Goal: Task Accomplishment & Management: Manage account settings

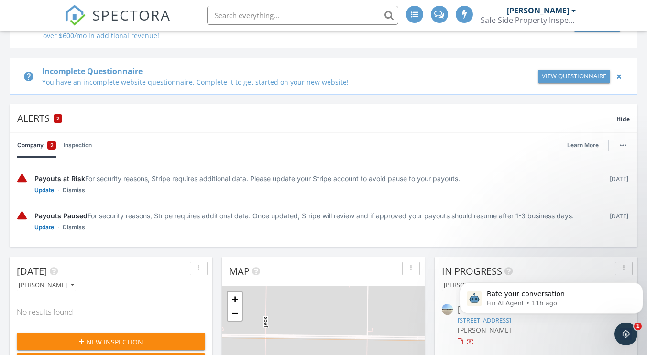
scroll to position [105, 0]
click at [45, 190] on link "Update" at bounding box center [44, 190] width 20 height 10
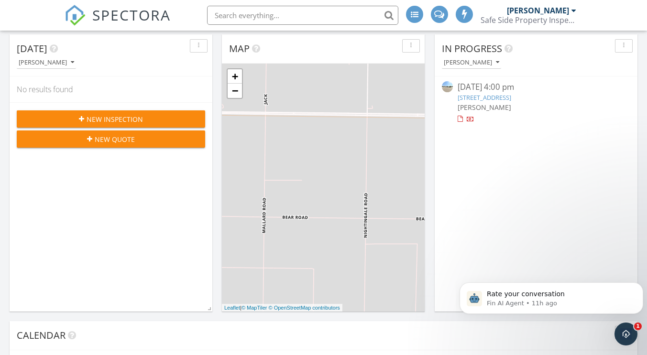
scroll to position [328, 0]
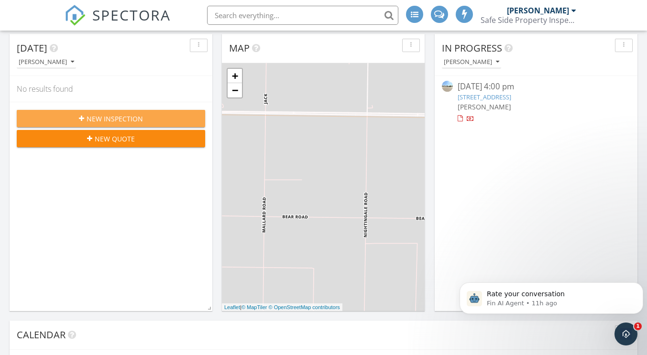
click at [100, 116] on span "New Inspection" at bounding box center [115, 119] width 56 height 10
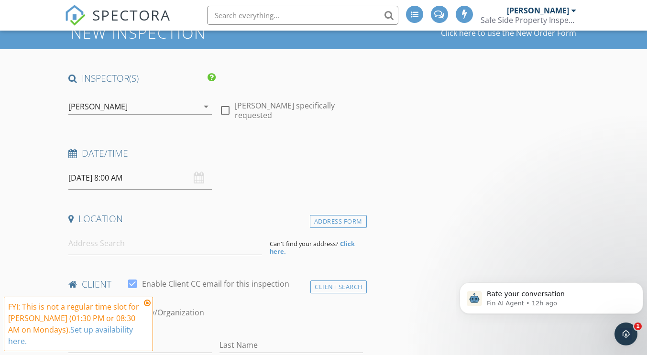
scroll to position [49, 0]
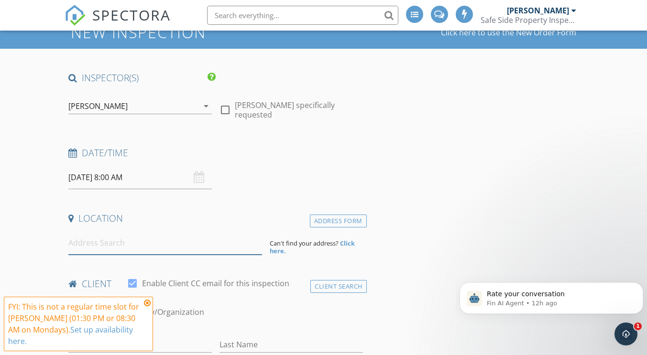
click at [91, 243] on input at bounding box center [165, 243] width 194 height 23
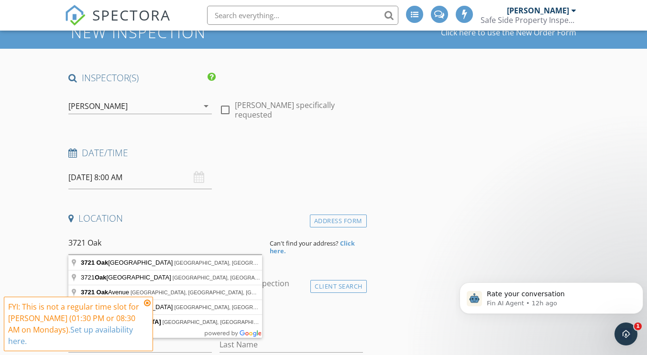
type input "3721 Oakridge Avenue, Lubbock, TX, USA"
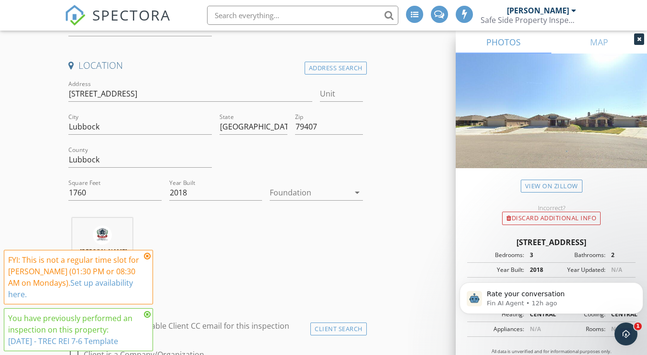
scroll to position [203, 0]
click at [145, 260] on icon at bounding box center [147, 257] width 7 height 8
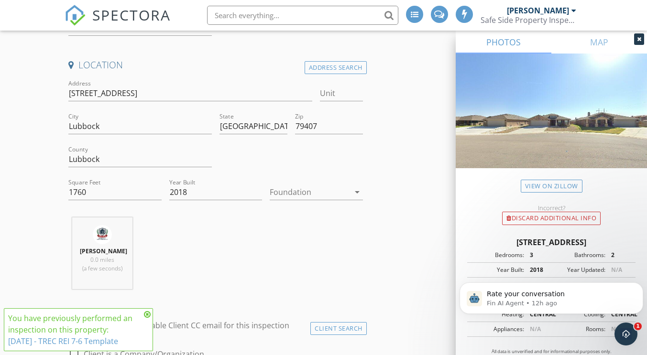
click at [147, 314] on icon at bounding box center [147, 315] width 7 height 8
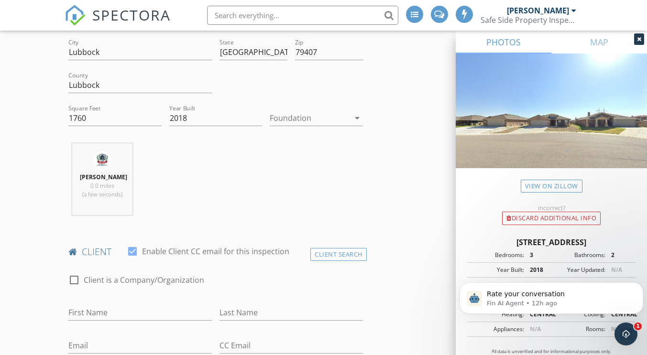
scroll to position [279, 0]
click at [340, 253] on div "Client Search" at bounding box center [339, 252] width 56 height 13
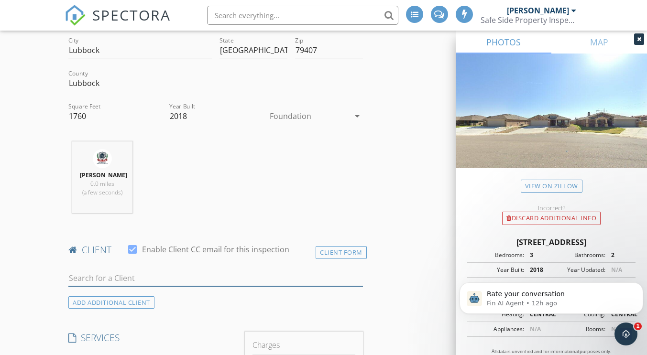
click at [107, 274] on input "text" at bounding box center [215, 279] width 294 height 16
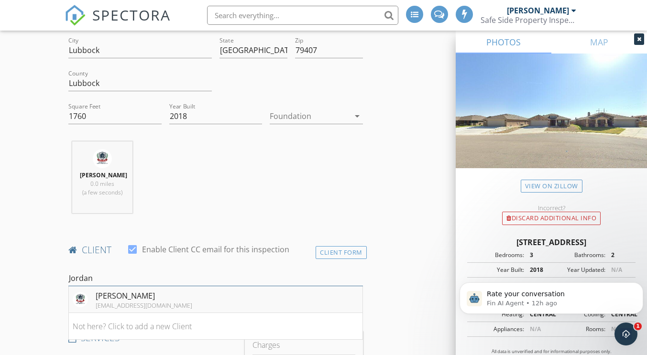
type input "Jordan"
click at [112, 296] on div "[PERSON_NAME]" at bounding box center [144, 295] width 97 height 11
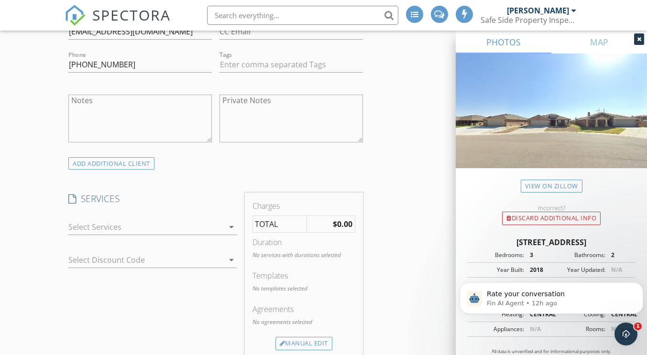
scroll to position [592, 0]
click at [229, 229] on icon "arrow_drop_down" at bounding box center [231, 226] width 11 height 11
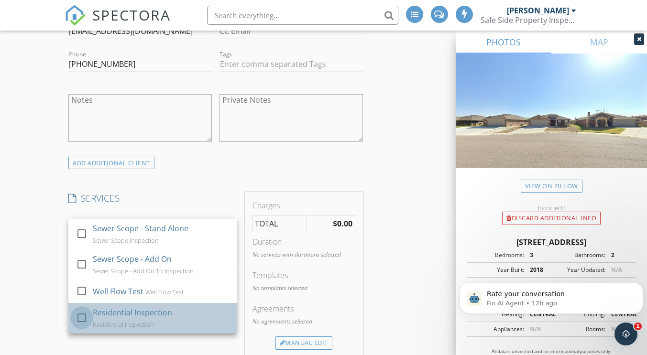
click at [85, 320] on div at bounding box center [82, 318] width 16 height 16
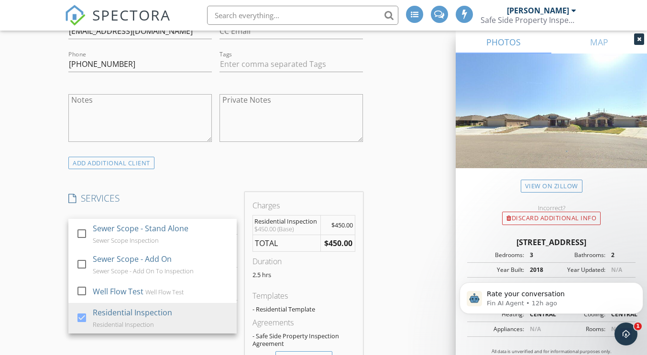
click at [206, 172] on div "INSPECTOR(S) check_box Jordan Parker PRIMARY Jordan Parker arrow_drop_down chec…" at bounding box center [216, 342] width 302 height 1626
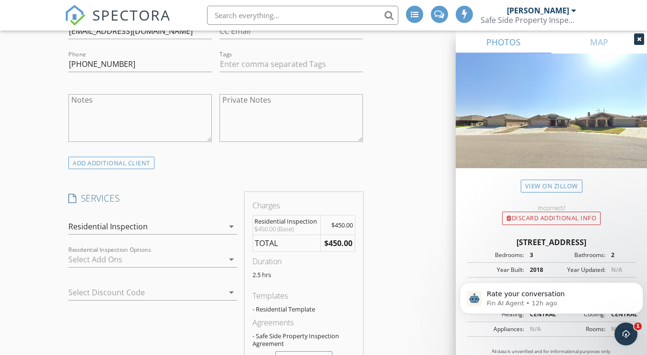
click at [230, 259] on icon "arrow_drop_down" at bounding box center [231, 259] width 11 height 11
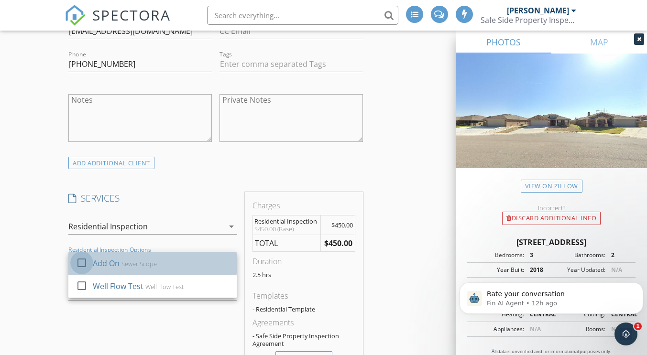
click at [78, 264] on div at bounding box center [82, 263] width 16 height 16
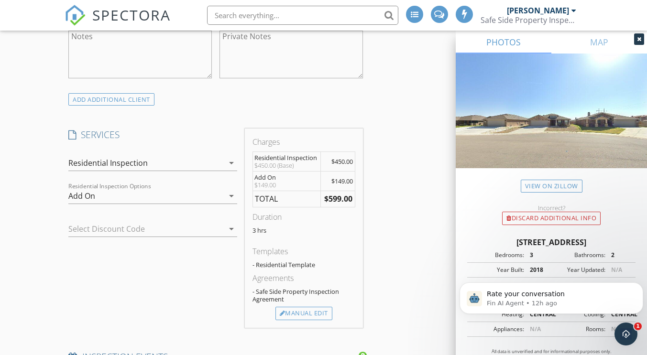
scroll to position [656, 0]
click at [232, 228] on icon "arrow_drop_down" at bounding box center [231, 228] width 11 height 11
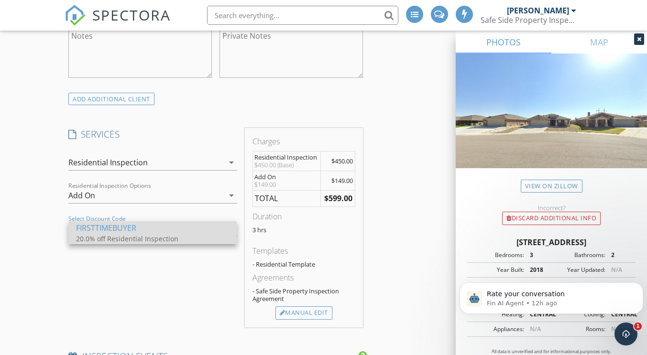
click at [163, 231] on div "FIRSTTIMEBUYER" at bounding box center [152, 227] width 153 height 11
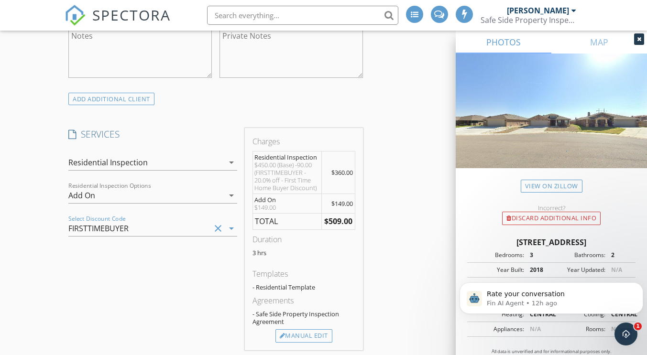
click at [230, 229] on icon "arrow_drop_down" at bounding box center [231, 228] width 11 height 11
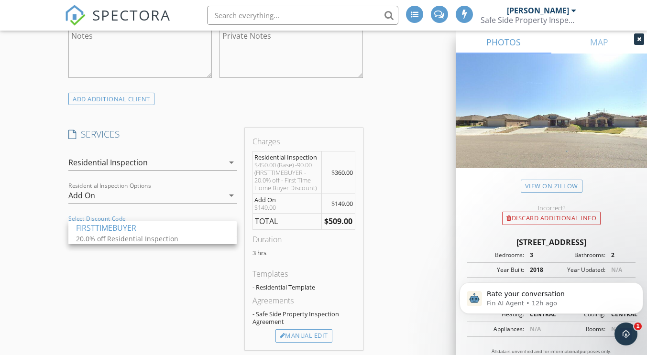
click at [150, 213] on div at bounding box center [152, 211] width 168 height 6
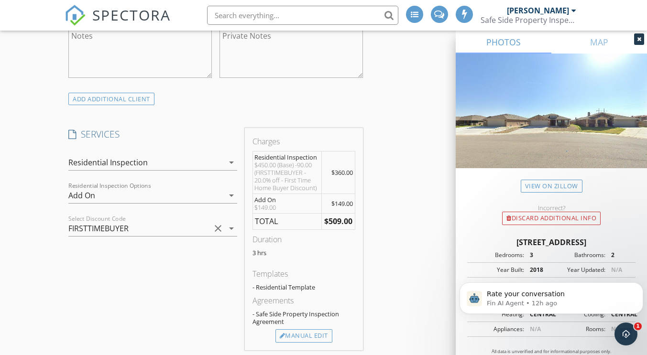
drag, startPoint x: 136, startPoint y: 229, endPoint x: 70, endPoint y: 230, distance: 66.0
click at [70, 230] on div "FIRSTTIMEBUYER" at bounding box center [139, 228] width 142 height 15
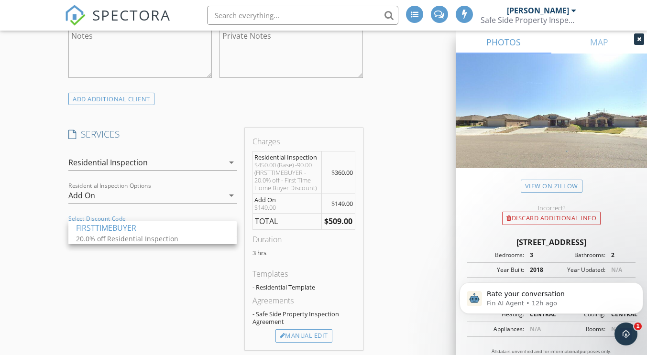
click at [190, 206] on div "Residential Inspection Options Add On arrow_drop_down" at bounding box center [152, 200] width 168 height 25
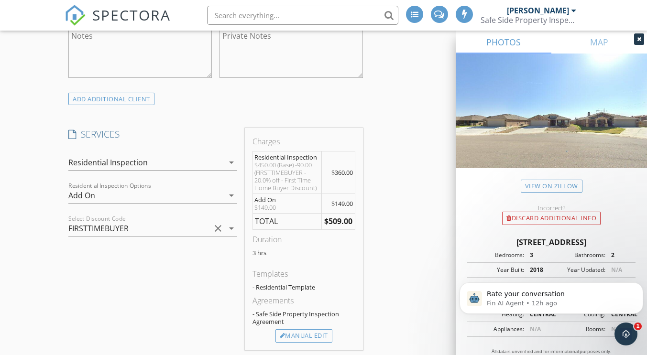
click at [219, 229] on icon "clear" at bounding box center [217, 228] width 11 height 11
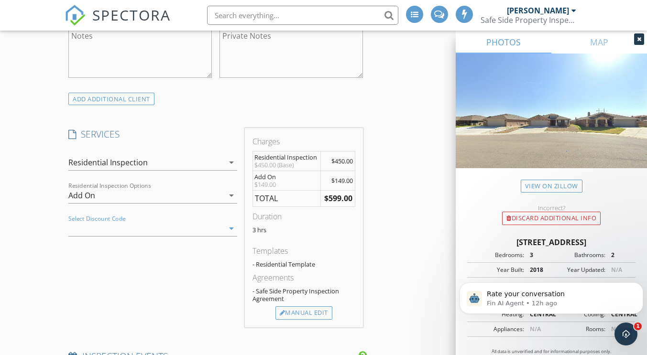
click at [228, 230] on icon "arrow_drop_down" at bounding box center [231, 228] width 11 height 11
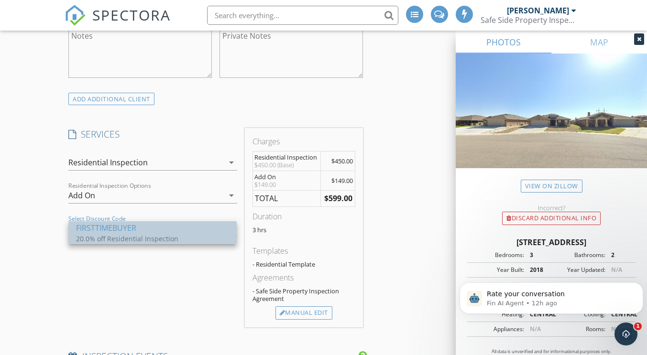
click at [156, 230] on div "FIRSTTIMEBUYER" at bounding box center [152, 227] width 153 height 11
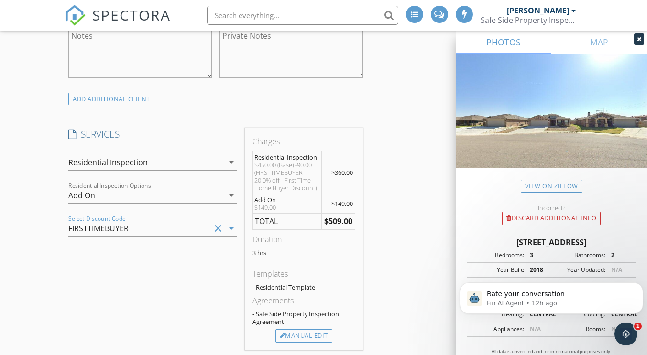
click at [216, 230] on icon "clear" at bounding box center [217, 228] width 11 height 11
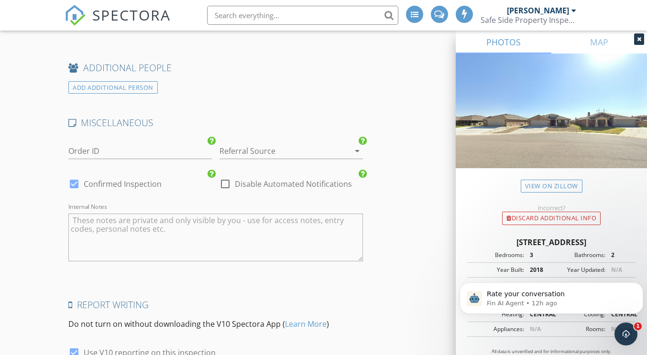
scroll to position [1341, 0]
click at [358, 152] on icon "arrow_drop_down" at bounding box center [357, 150] width 11 height 11
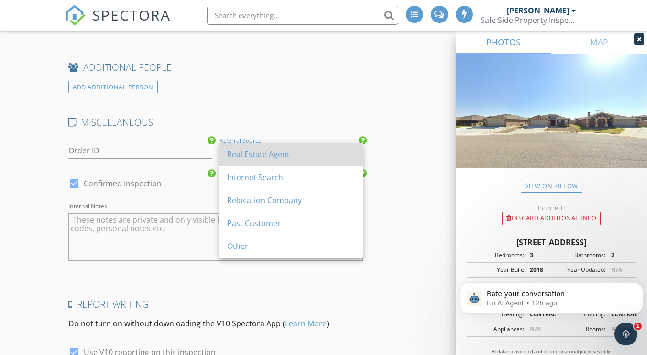
click at [270, 155] on div "Real Estate Agent" at bounding box center [291, 154] width 128 height 11
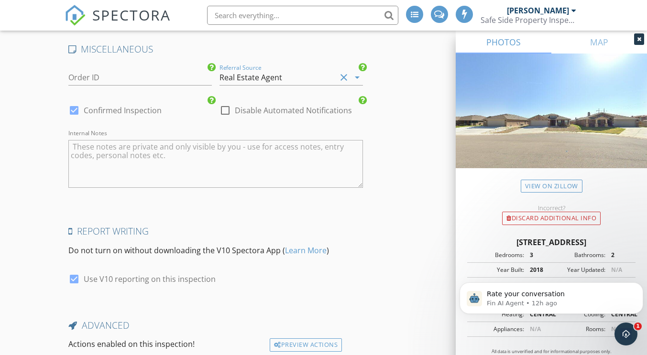
scroll to position [1489, 0]
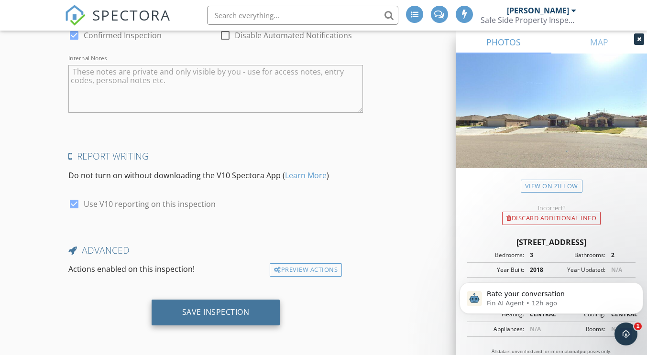
click at [211, 308] on div "Save Inspection" at bounding box center [215, 313] width 67 height 10
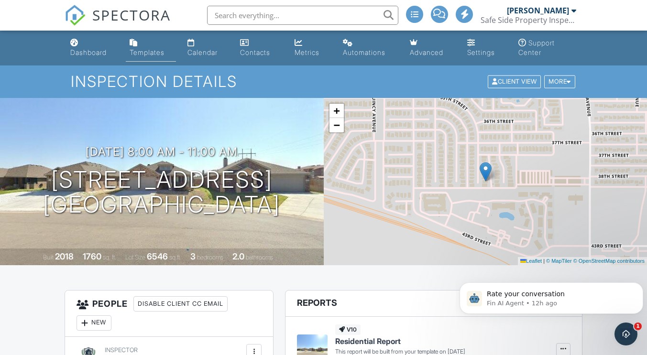
click at [141, 55] on div "Templates" at bounding box center [147, 52] width 35 height 8
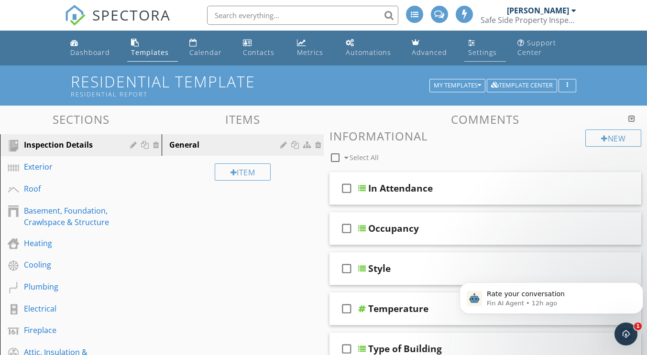
click at [473, 46] on div "Settings" at bounding box center [471, 43] width 7 height 8
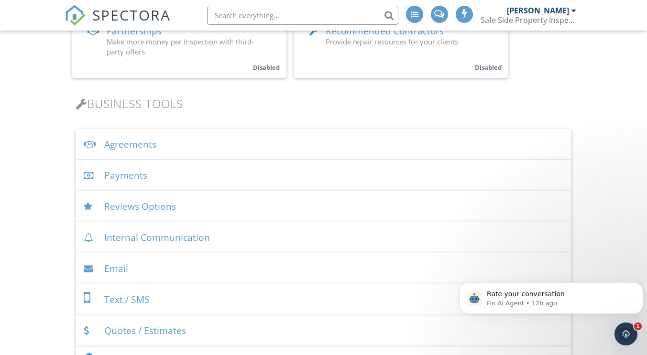
scroll to position [266, 0]
click at [144, 143] on div "Agreements" at bounding box center [323, 144] width 495 height 31
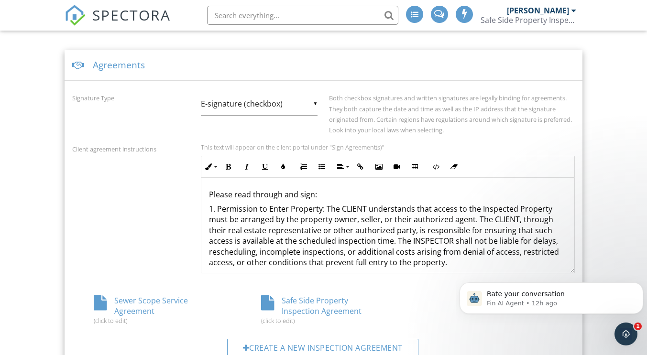
scroll to position [344, 0]
click at [316, 105] on div "▼ E-signature (checkbox) E-signature (checkbox) Written Signature E-signature (…" at bounding box center [259, 104] width 117 height 23
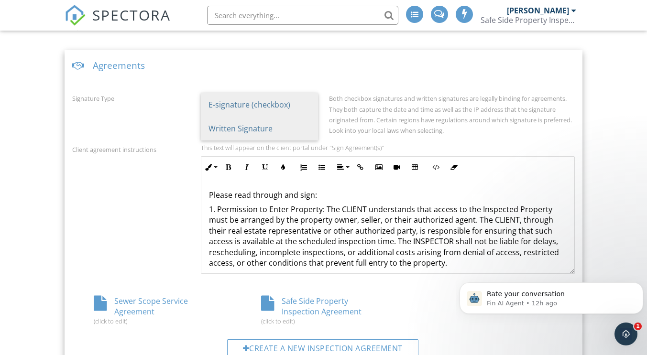
click at [239, 135] on span "Written Signature" at bounding box center [259, 129] width 117 height 24
type input "Written Signature"
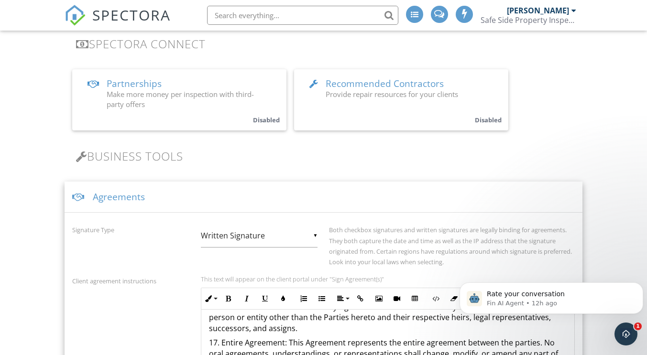
scroll to position [211, 0]
click at [642, 284] on icon "Dismiss notification" at bounding box center [640, 285] width 3 height 3
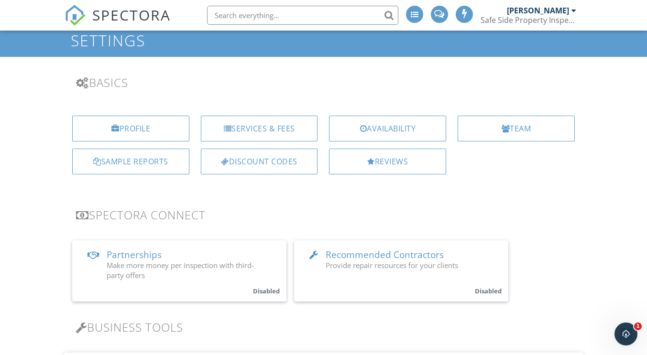
scroll to position [0, 0]
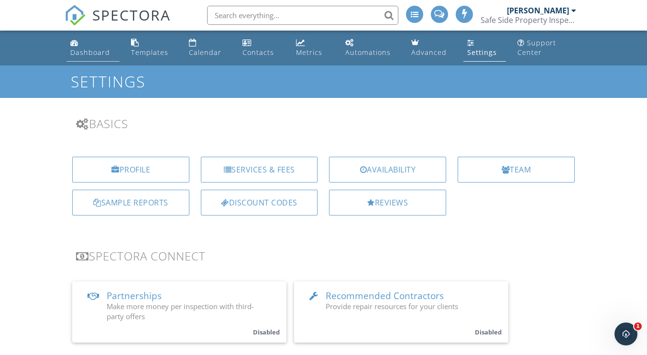
click at [77, 53] on div "Dashboard" at bounding box center [90, 52] width 40 height 9
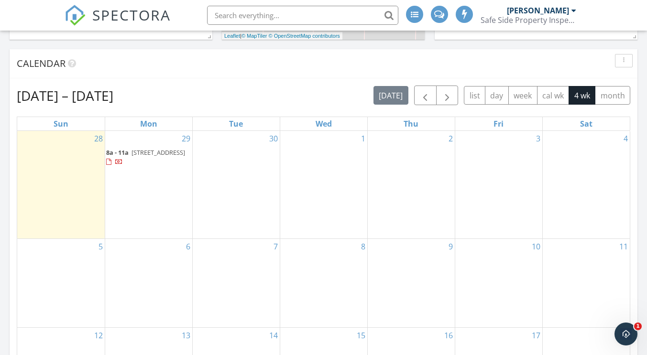
scroll to position [600, 0]
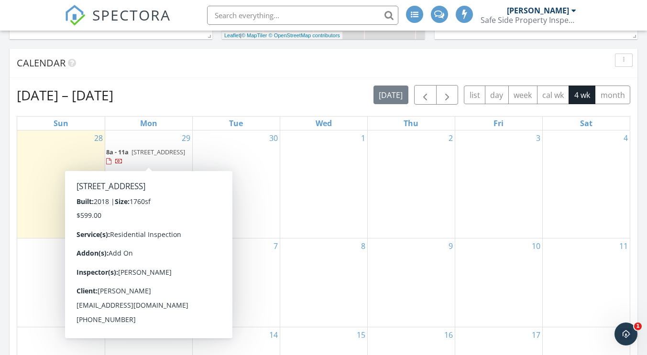
click at [158, 151] on span "[STREET_ADDRESS]" at bounding box center [159, 152] width 54 height 9
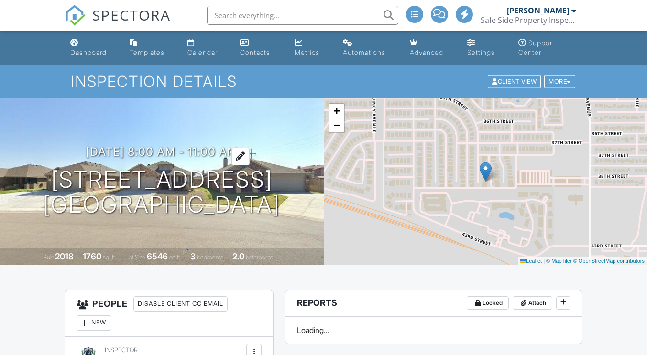
click at [97, 151] on h3 "09/29/2025 8:00 am - 11:00 am" at bounding box center [162, 151] width 152 height 13
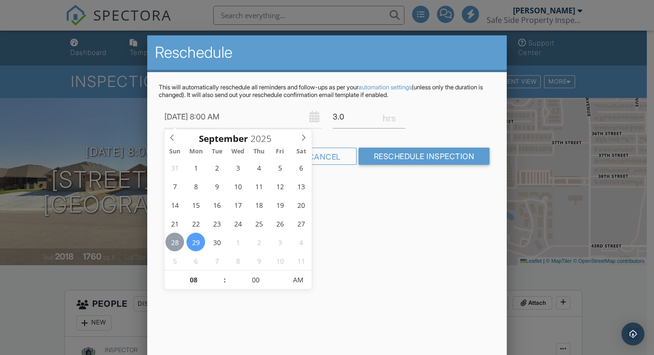
type input "[DATE] 8:00 AM"
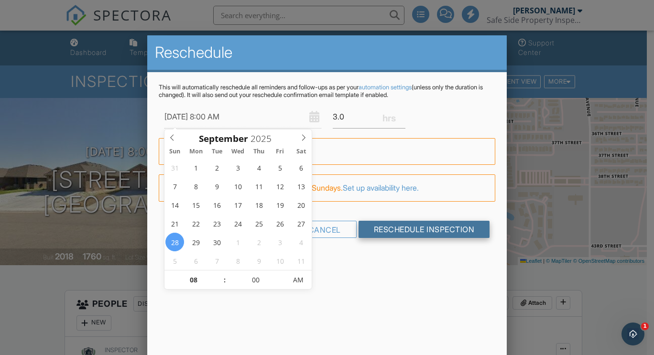
click at [408, 232] on input "Reschedule Inspection" at bounding box center [425, 229] width 132 height 17
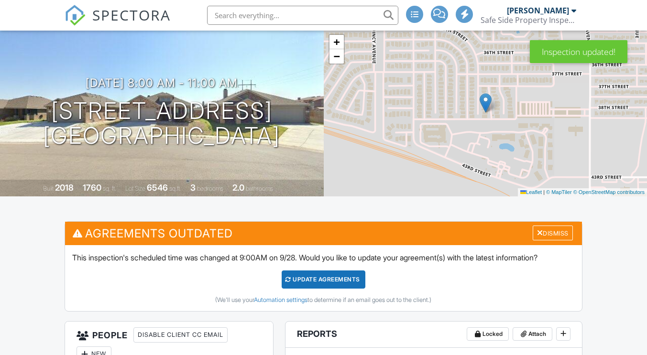
click at [354, 285] on div "Update Agreements" at bounding box center [324, 280] width 84 height 18
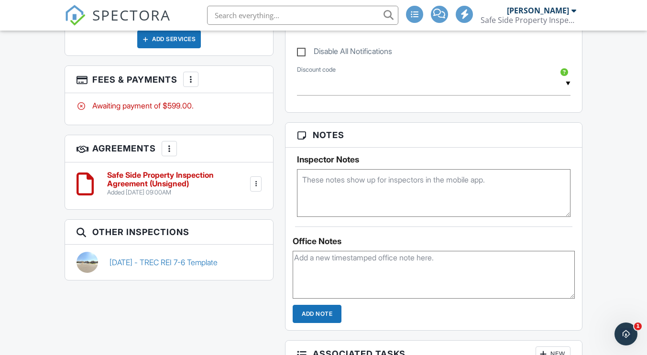
scroll to position [551, 0]
click at [163, 177] on h6 "Safe Side Property Inspection Agreement (Unsigned)" at bounding box center [177, 179] width 141 height 17
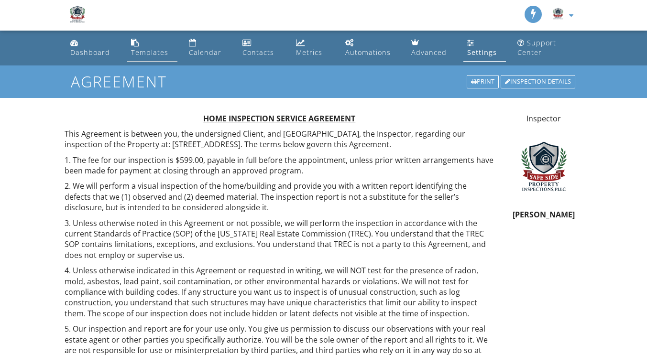
click at [140, 49] on div "Templates" at bounding box center [149, 52] width 37 height 9
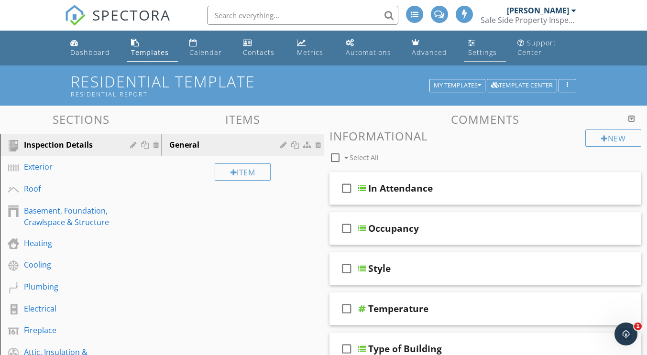
click at [477, 41] on link "Settings" at bounding box center [486, 47] width 42 height 27
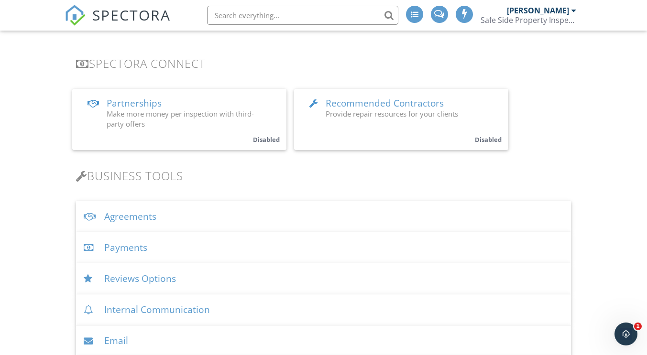
scroll to position [193, 0]
click at [206, 221] on div "Agreements" at bounding box center [323, 216] width 495 height 31
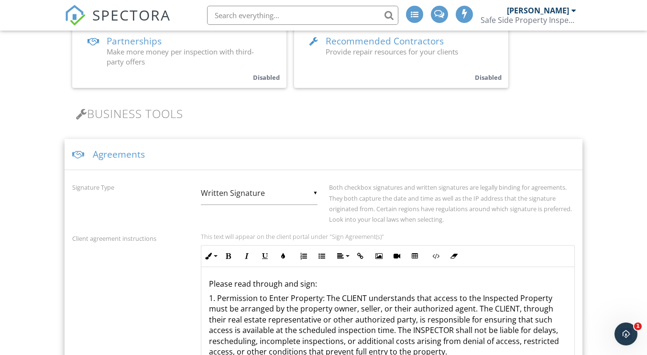
scroll to position [255, 0]
click at [313, 194] on div "▼ Written Signature E-signature (checkbox) Written Signature E-signature (check…" at bounding box center [259, 192] width 117 height 23
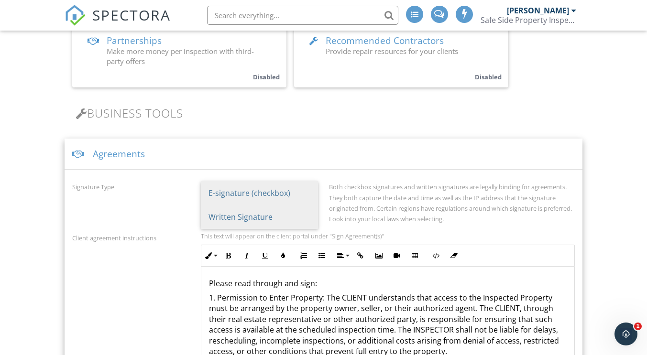
scroll to position [0, 0]
click at [247, 190] on span "E-signature (checkbox)" at bounding box center [259, 193] width 117 height 24
type input "E-signature (checkbox)"
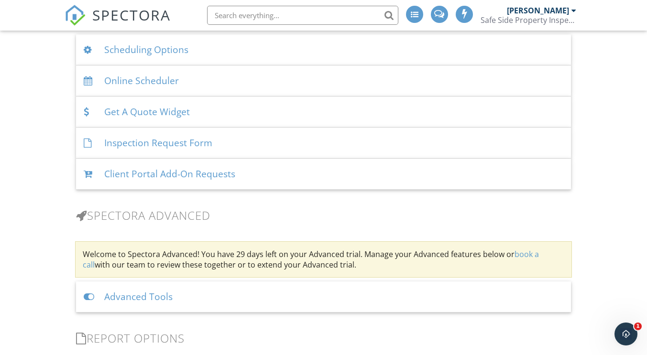
scroll to position [947, 0]
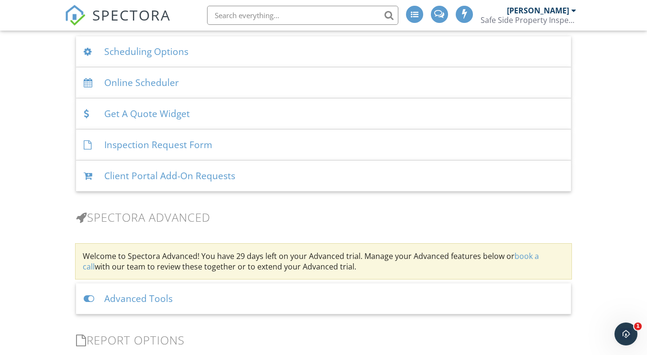
click at [147, 172] on div "Client Portal Add-On Requests" at bounding box center [323, 176] width 495 height 31
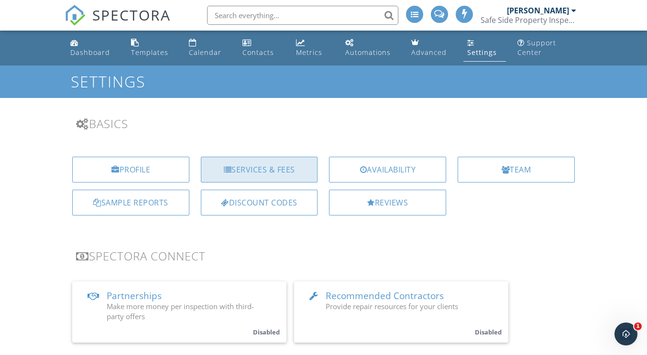
click at [239, 168] on div "Services & Fees" at bounding box center [259, 170] width 117 height 26
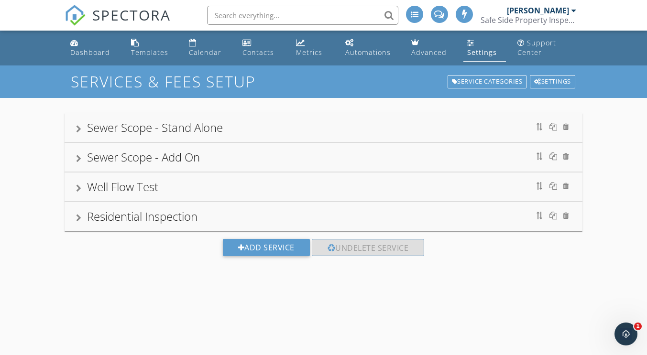
click at [79, 157] on div at bounding box center [78, 159] width 5 height 8
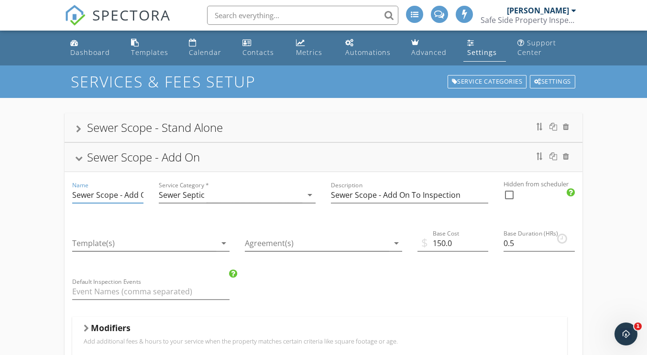
click at [121, 199] on input "Sewer Scope - Add On" at bounding box center [107, 196] width 71 height 16
click at [224, 244] on icon "arrow_drop_down" at bounding box center [223, 243] width 11 height 11
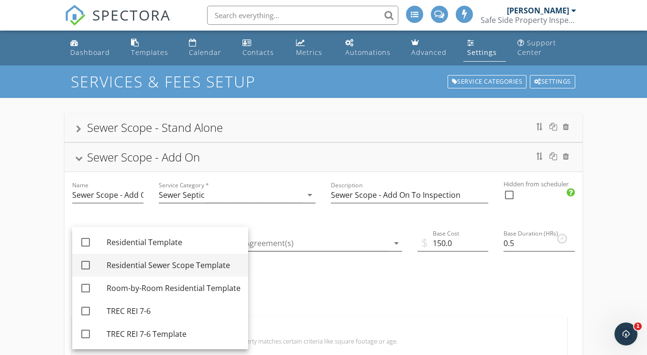
click at [88, 264] on div at bounding box center [86, 265] width 16 height 16
checkbox input "true"
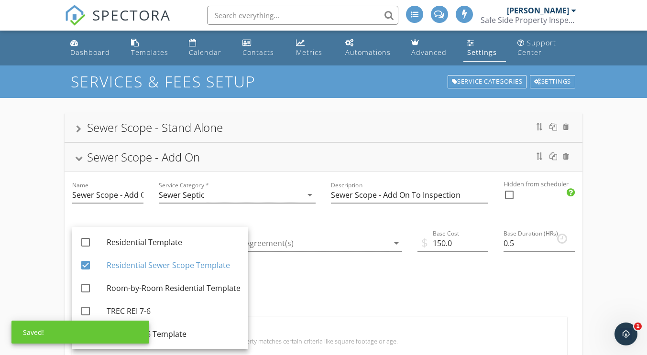
click at [259, 263] on div "Agreement(s) arrow_drop_down" at bounding box center [323, 245] width 173 height 48
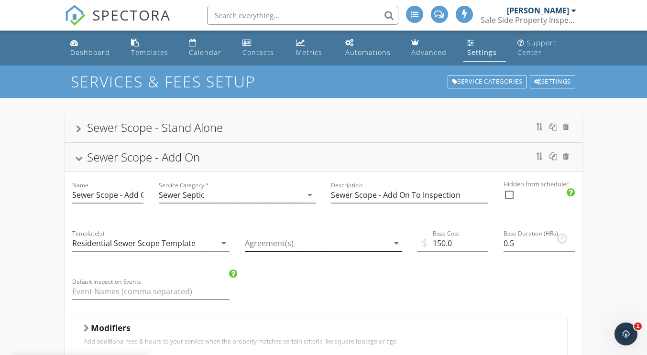
click at [395, 244] on icon "arrow_drop_down" at bounding box center [396, 243] width 11 height 11
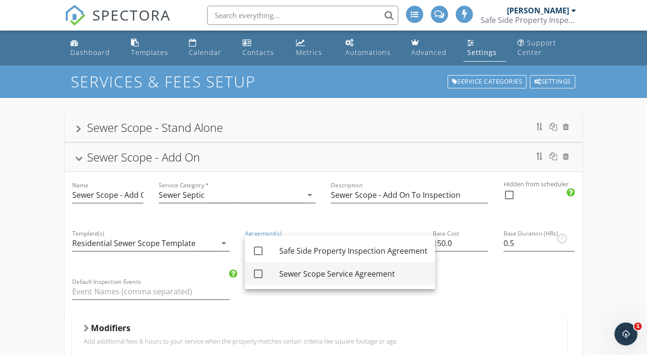
click at [260, 275] on div at bounding box center [258, 274] width 16 height 16
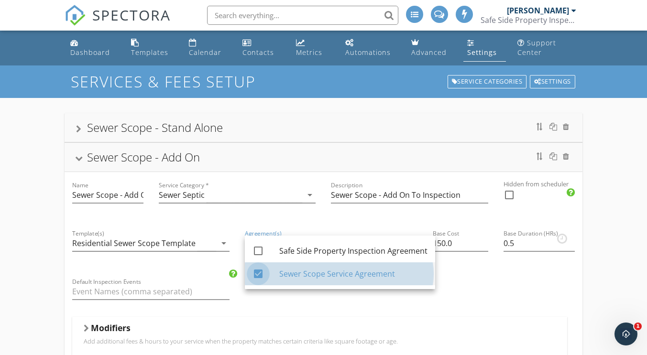
checkbox input "true"
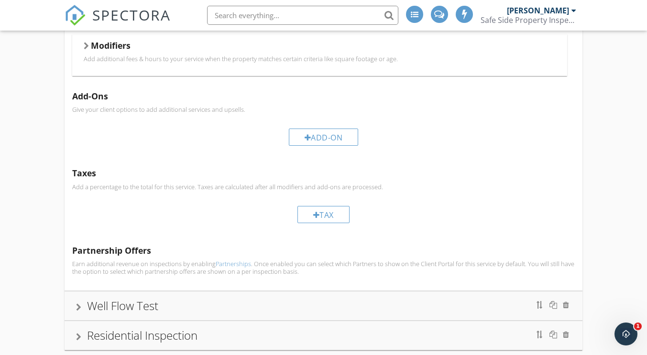
scroll to position [333, 0]
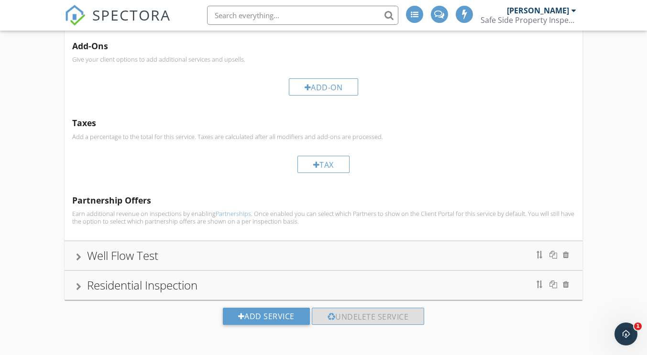
click at [79, 286] on div at bounding box center [78, 287] width 5 height 8
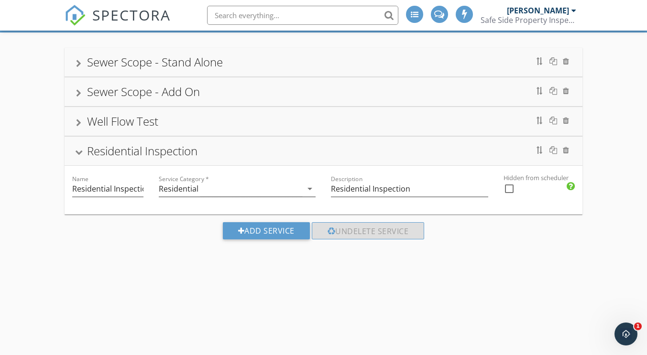
scroll to position [138, 0]
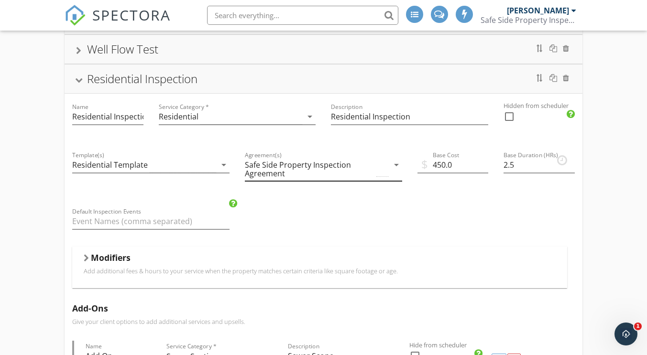
click at [396, 163] on icon "arrow_drop_down" at bounding box center [396, 164] width 11 height 11
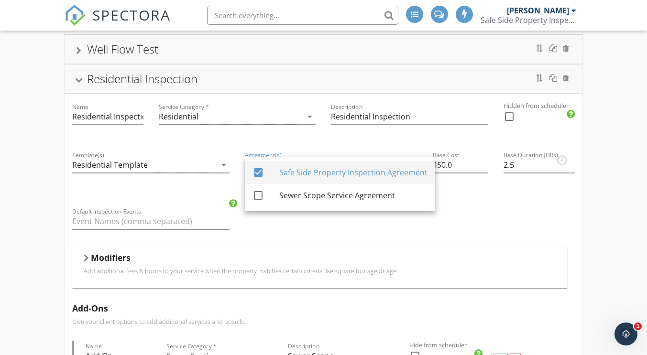
click at [260, 174] on div at bounding box center [258, 173] width 16 height 16
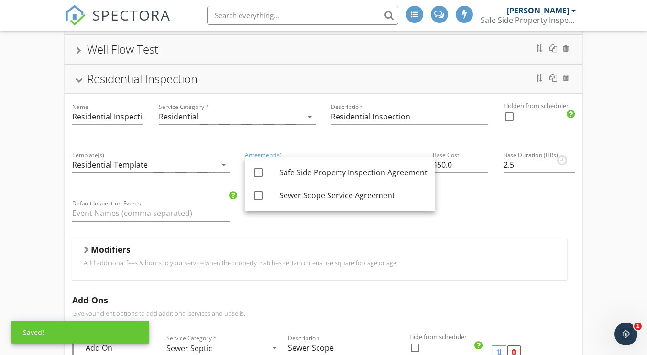
click at [400, 155] on div "Agreement(s) arrow_drop_down" at bounding box center [323, 167] width 157 height 31
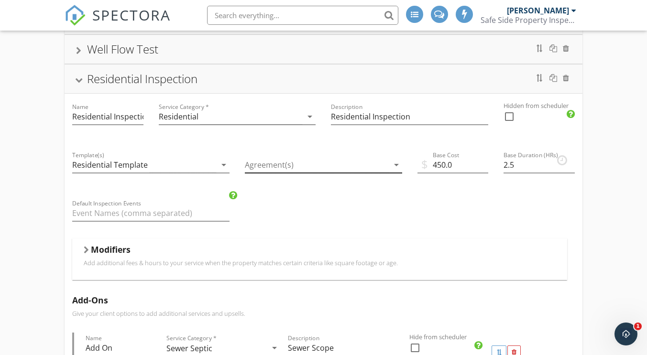
click at [399, 163] on icon "arrow_drop_down" at bounding box center [396, 164] width 11 height 11
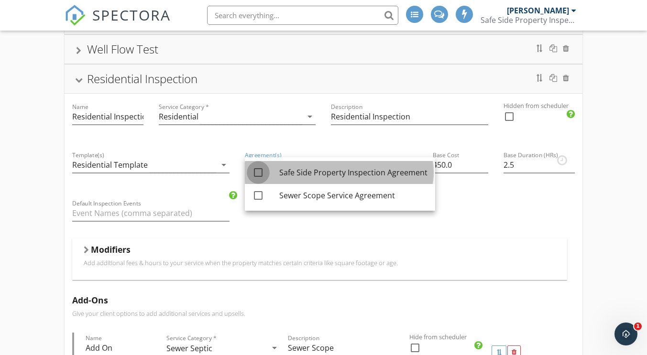
click at [259, 173] on div at bounding box center [258, 173] width 16 height 16
checkbox input "true"
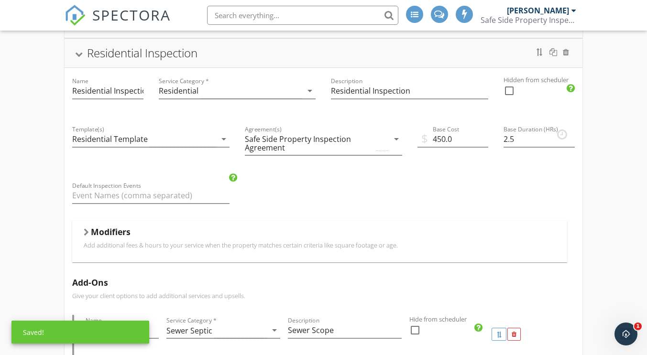
scroll to position [164, 0]
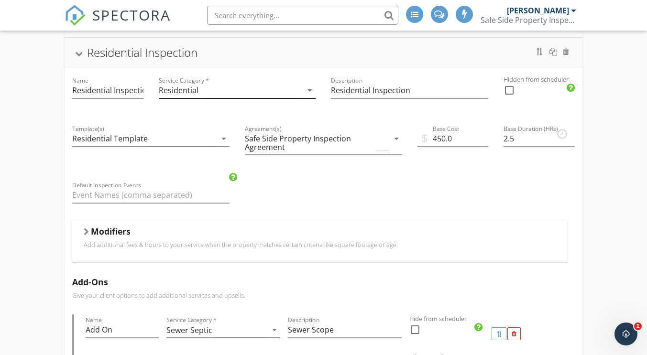
click at [311, 92] on icon "arrow_drop_down" at bounding box center [309, 90] width 11 height 11
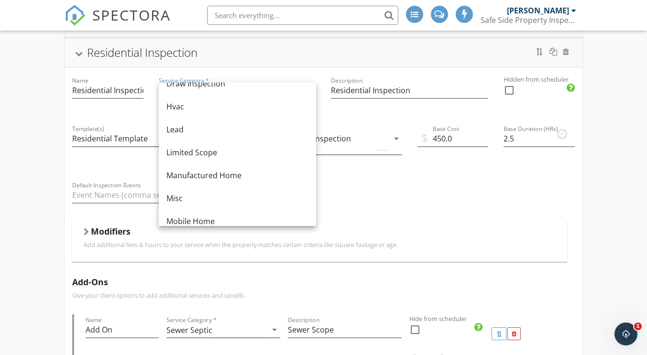
scroll to position [107, 0]
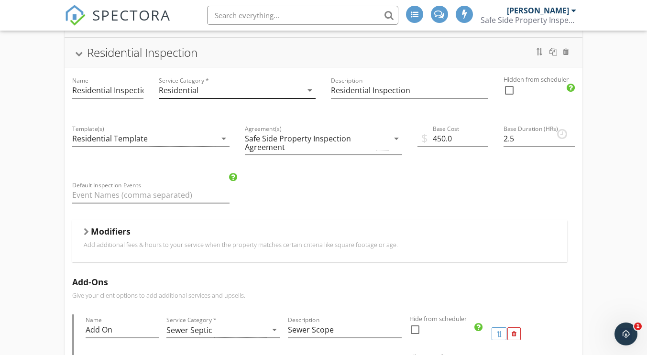
click at [307, 91] on icon "arrow_drop_down" at bounding box center [309, 90] width 11 height 11
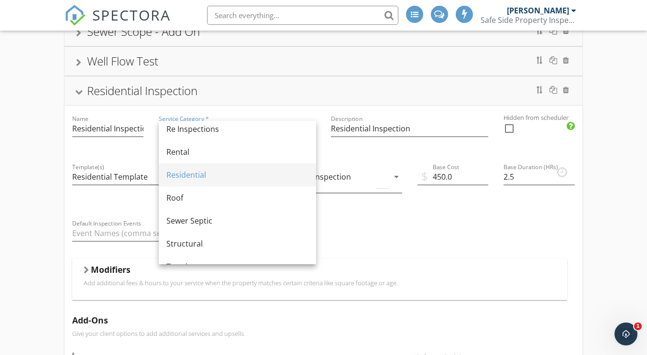
scroll to position [443, 0]
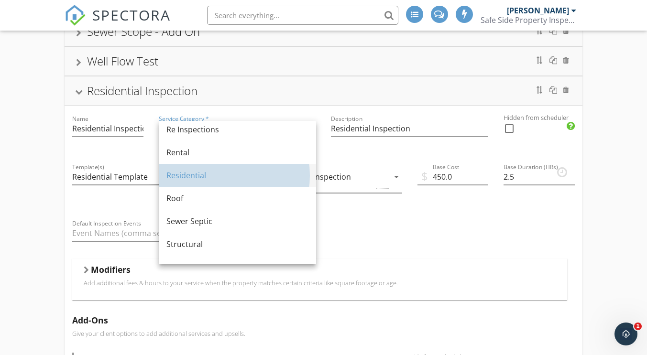
click at [195, 171] on div "Residential" at bounding box center [237, 175] width 142 height 11
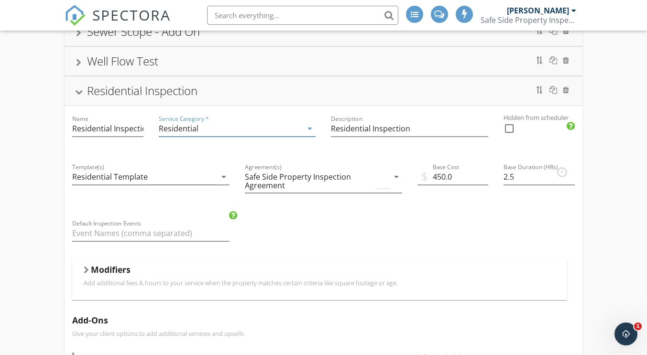
click at [89, 268] on div at bounding box center [86, 270] width 5 height 8
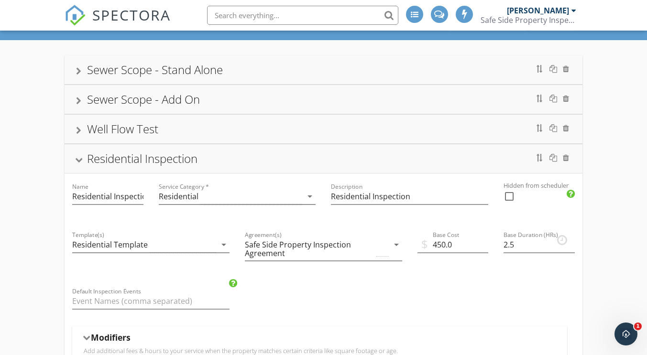
scroll to position [56, 0]
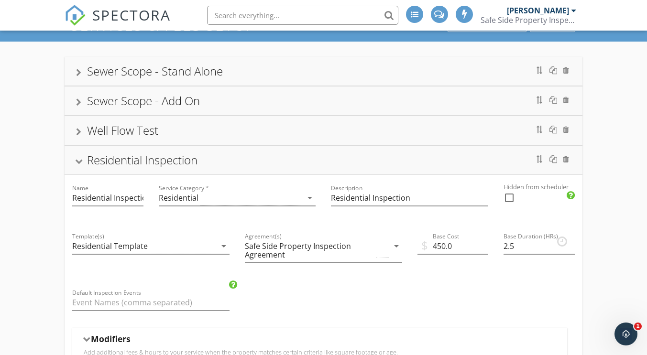
click at [80, 164] on div at bounding box center [79, 161] width 8 height 5
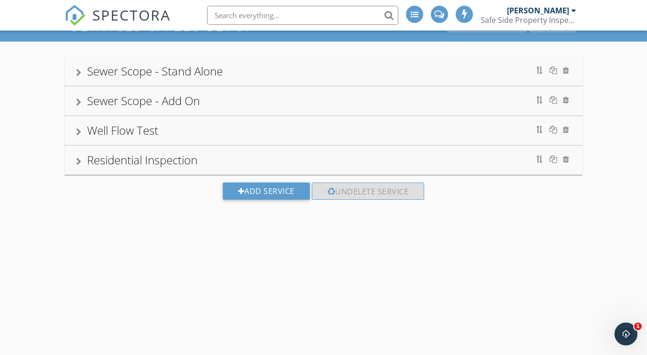
click at [73, 69] on div "Sewer Scope - Stand Alone" at bounding box center [324, 71] width 518 height 29
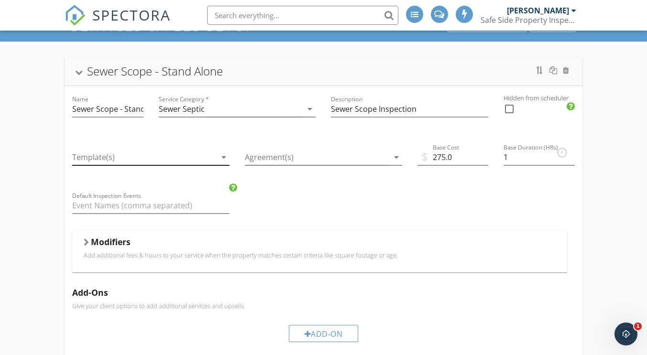
click at [223, 155] on icon "arrow_drop_down" at bounding box center [223, 157] width 11 height 11
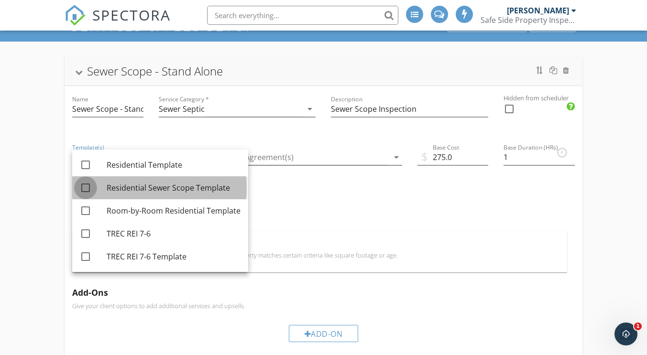
click at [88, 194] on div at bounding box center [86, 188] width 16 height 16
checkbox input "true"
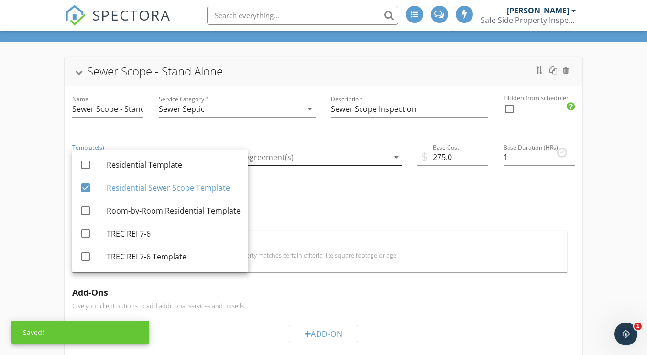
click at [394, 154] on icon "arrow_drop_down" at bounding box center [396, 157] width 11 height 11
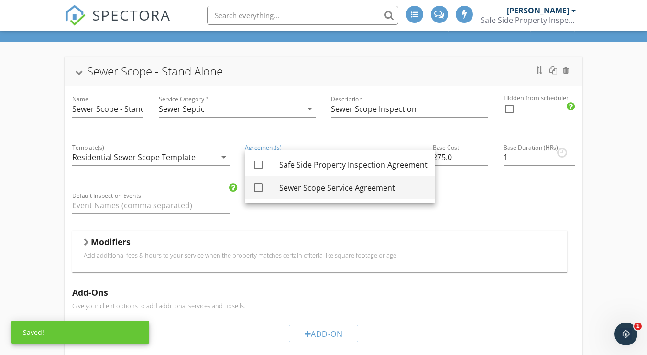
click at [258, 189] on div at bounding box center [258, 188] width 16 height 16
checkbox input "true"
click at [476, 194] on div "Name Sewer Scope - Stand Alone Service Category * Sewer Septic arrow_drop_down …" at bounding box center [324, 287] width 518 height 402
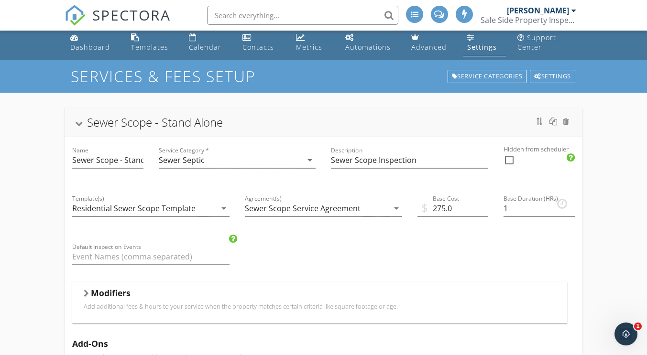
scroll to position [5, 0]
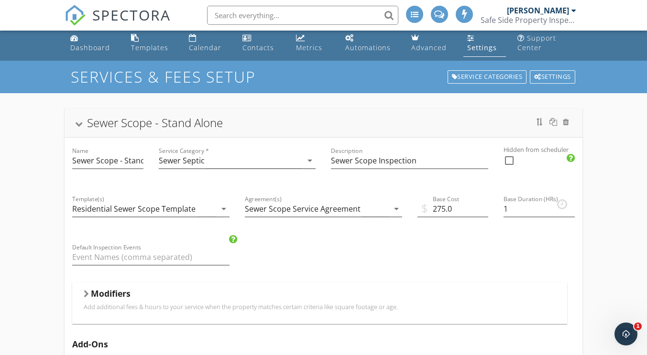
click at [79, 121] on div "Sewer Scope - Stand Alone" at bounding box center [323, 122] width 495 height 17
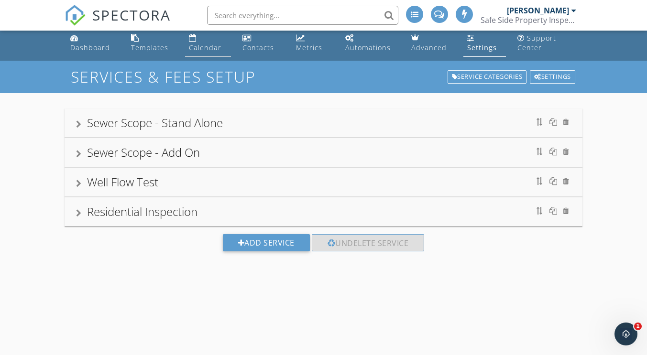
click at [185, 41] on link "Calendar" at bounding box center [208, 43] width 46 height 27
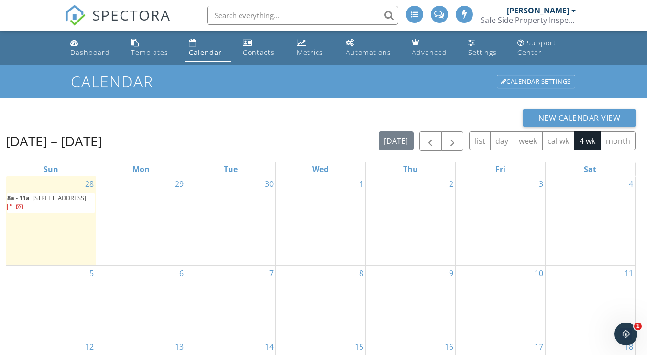
click at [61, 199] on span "[STREET_ADDRESS]" at bounding box center [60, 198] width 54 height 9
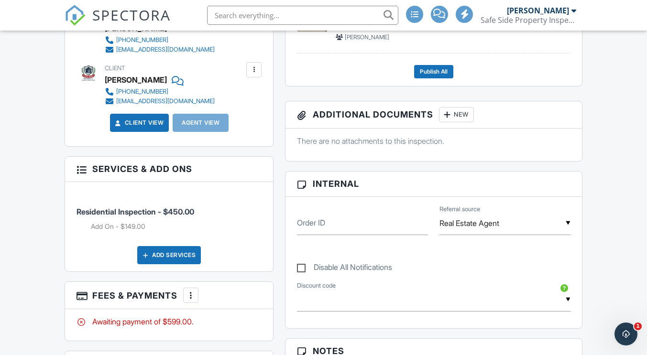
scroll to position [337, 0]
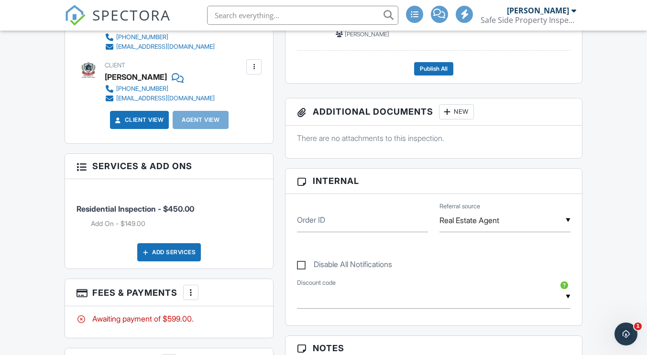
click at [83, 169] on div at bounding box center [82, 166] width 10 height 10
click at [161, 164] on h3 "Services & Add ons" at bounding box center [169, 166] width 208 height 25
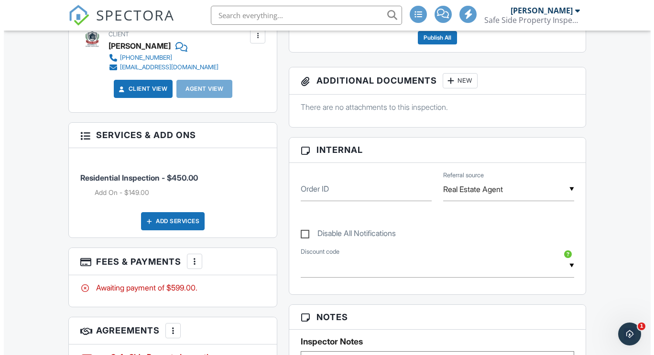
scroll to position [368, 0]
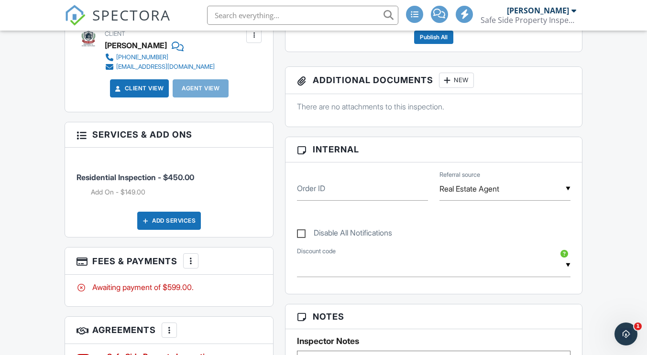
click at [179, 228] on div "Add Services" at bounding box center [169, 221] width 64 height 18
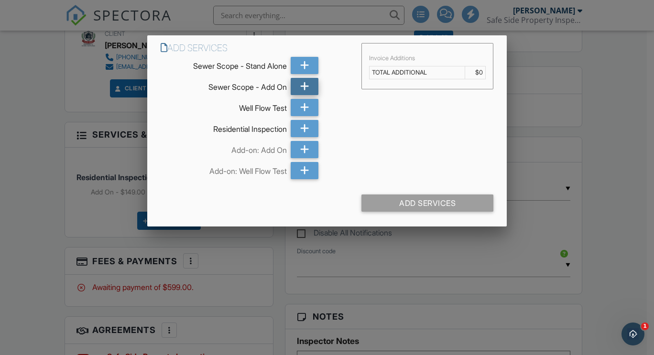
click at [302, 89] on icon at bounding box center [304, 86] width 9 height 17
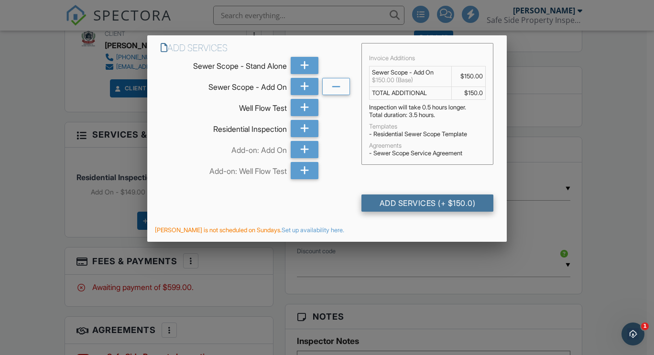
click at [405, 204] on div "Add Services (+ $150.0)" at bounding box center [428, 203] width 132 height 17
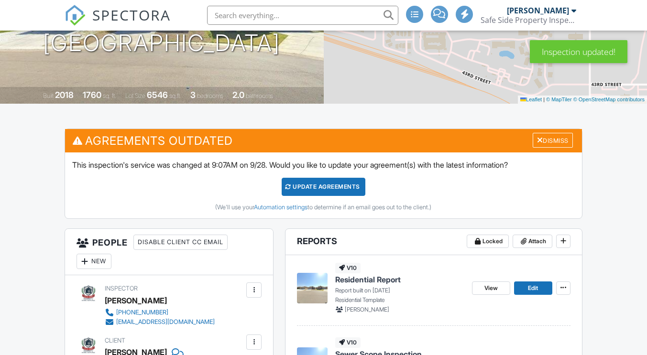
scroll to position [162, 0]
click at [337, 181] on div "Update Agreements" at bounding box center [324, 187] width 84 height 18
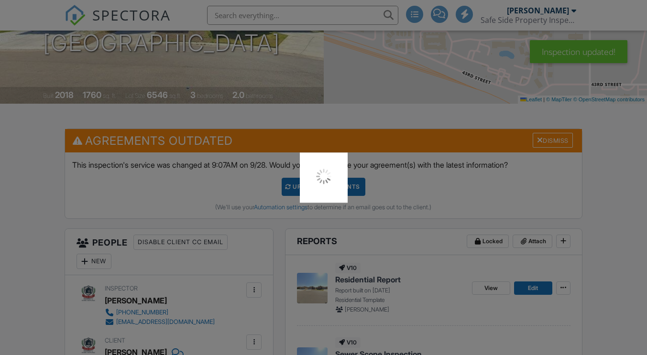
scroll to position [0, 0]
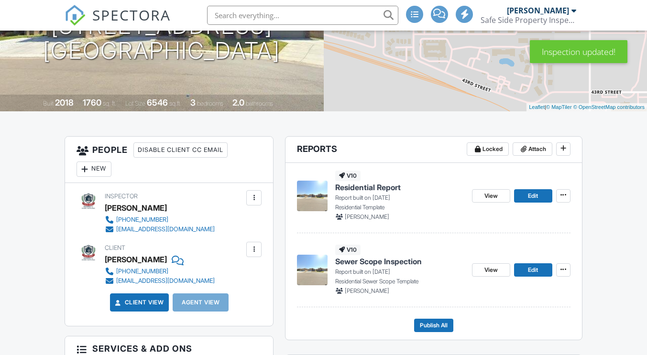
click at [141, 305] on link "Client View" at bounding box center [138, 303] width 51 height 10
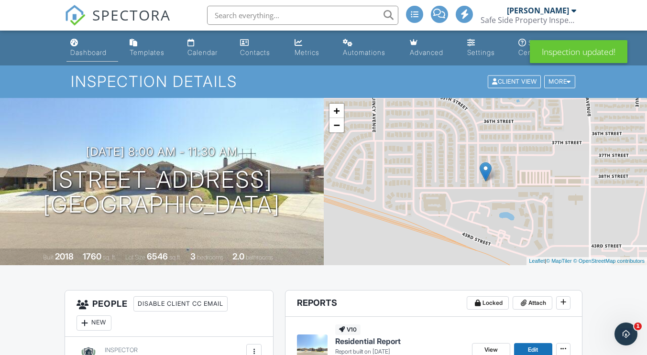
click at [86, 53] on div "Dashboard" at bounding box center [88, 52] width 36 height 8
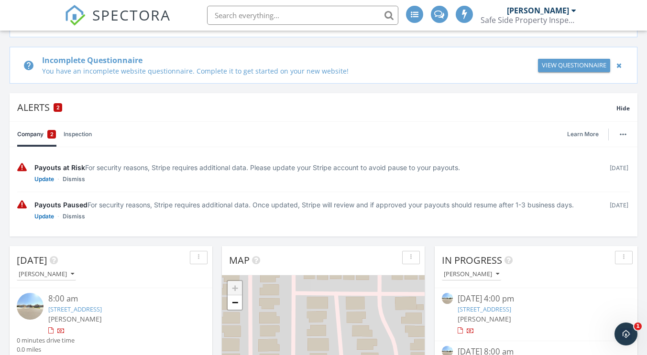
scroll to position [116, 0]
click at [84, 132] on link "Inspection" at bounding box center [78, 134] width 28 height 25
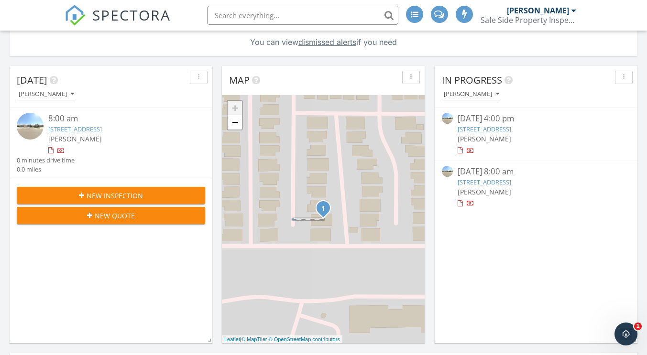
scroll to position [331, 0]
click at [136, 188] on button "New Inspection" at bounding box center [111, 195] width 189 height 17
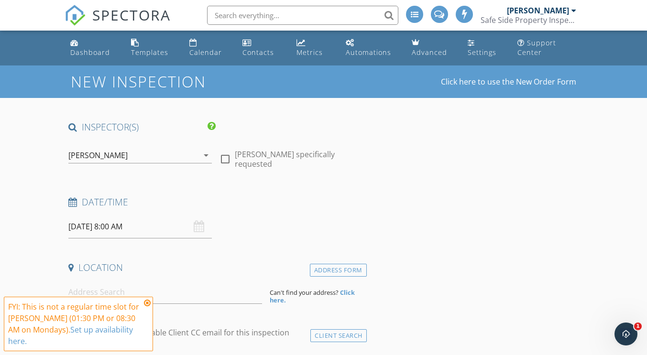
click at [86, 227] on input "[DATE] 8:00 AM" at bounding box center [140, 226] width 144 height 23
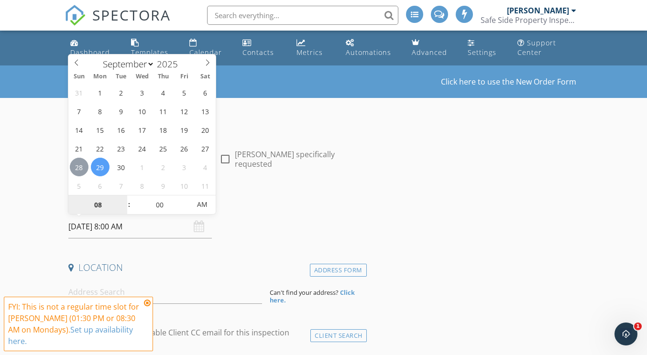
type input "[DATE] 8:00 AM"
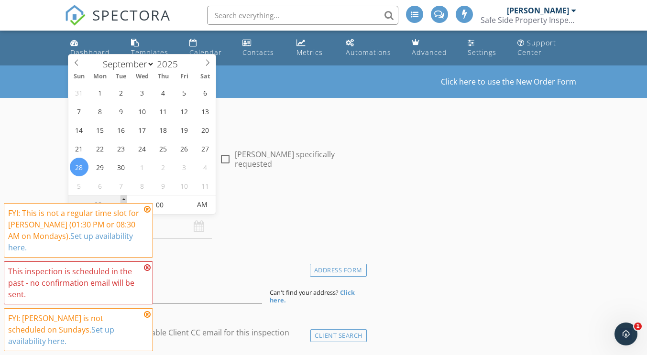
type input "09"
type input "09/28/2025 9:00 AM"
click at [125, 198] on span at bounding box center [124, 201] width 7 height 10
type input "10"
type input "09/28/2025 10:00 AM"
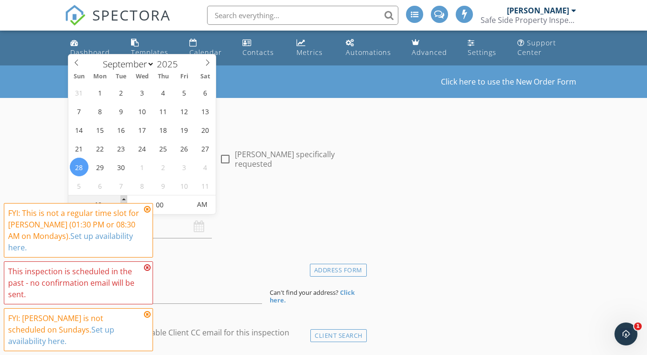
click at [125, 198] on span at bounding box center [124, 201] width 7 height 10
type input "11"
type input "09/28/2025 11:00 AM"
click at [125, 198] on span at bounding box center [124, 201] width 7 height 10
type input "12"
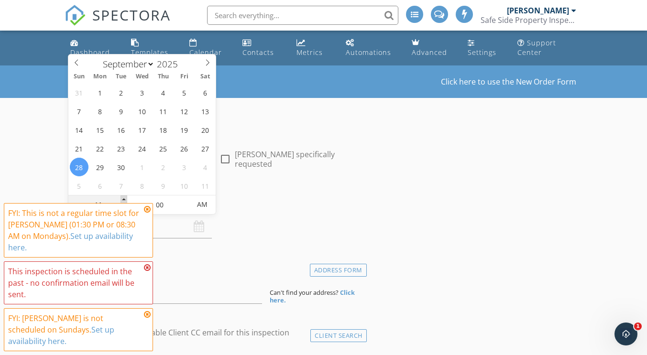
type input "09/28/2025 12:00 PM"
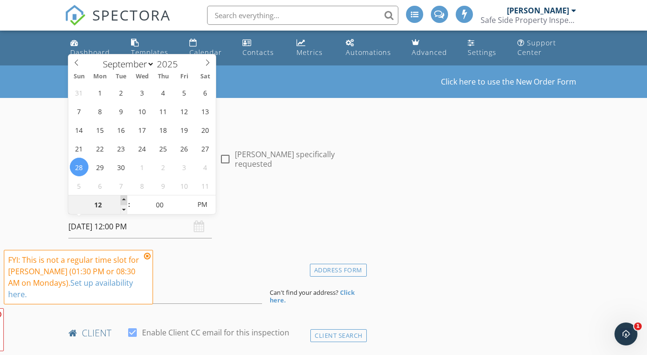
click at [125, 198] on span at bounding box center [124, 201] width 7 height 10
type input "01"
type input "[DATE] 1:00 PM"
click at [125, 198] on span at bounding box center [124, 201] width 7 height 10
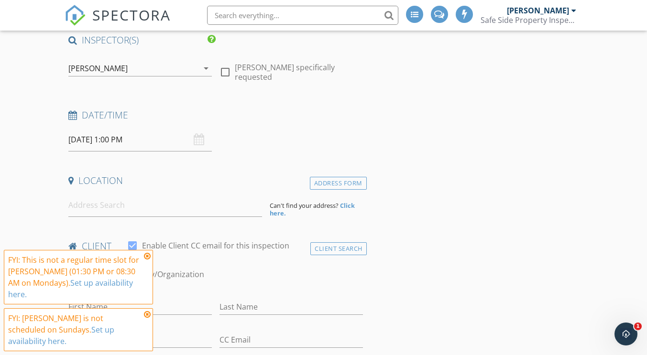
scroll to position [88, 0]
click at [110, 209] on input at bounding box center [165, 204] width 194 height 23
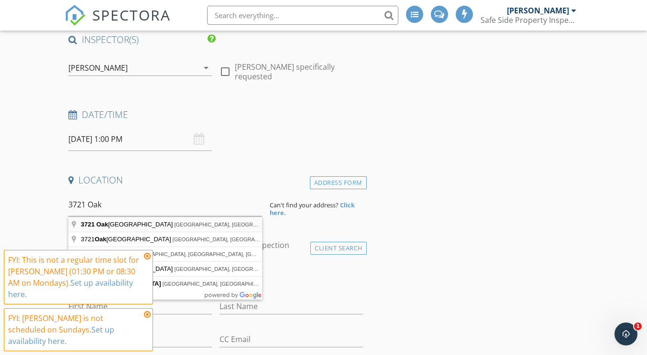
type input "3721 Oakridge Avenue, Lubbock, TX, USA"
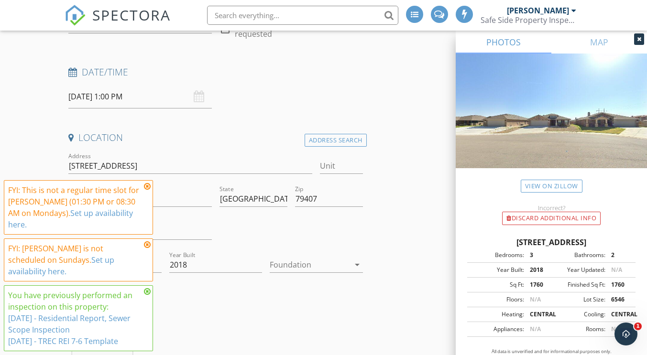
scroll to position [131, 0]
click at [146, 190] on icon at bounding box center [147, 187] width 7 height 8
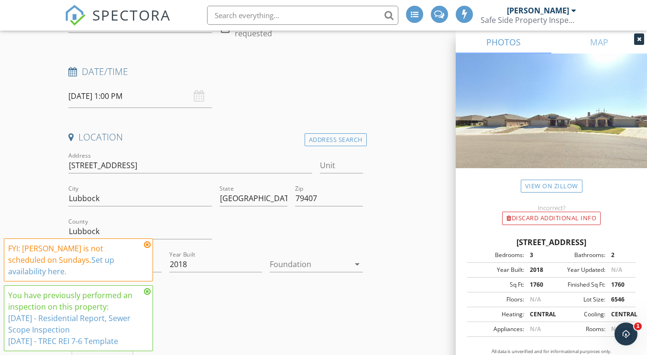
click at [145, 249] on icon at bounding box center [147, 245] width 7 height 8
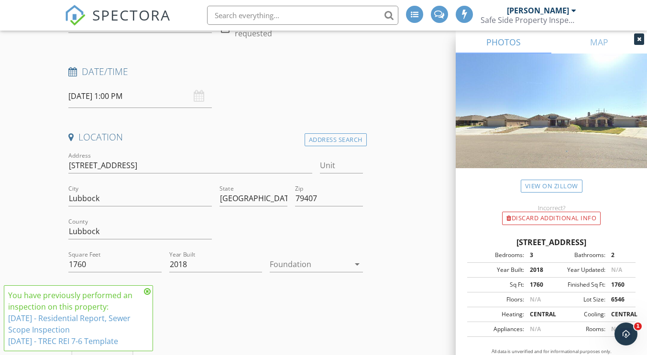
click at [148, 289] on icon at bounding box center [147, 292] width 7 height 8
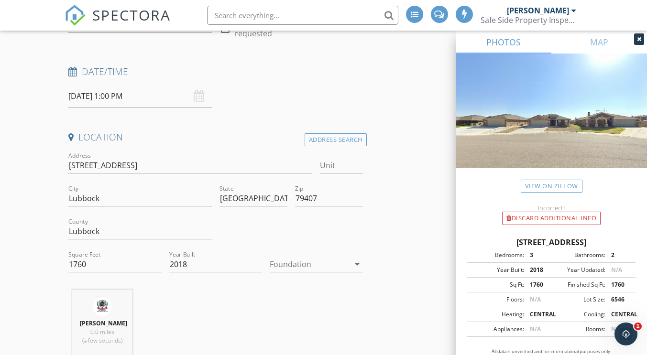
click at [355, 264] on icon "arrow_drop_down" at bounding box center [357, 264] width 11 height 11
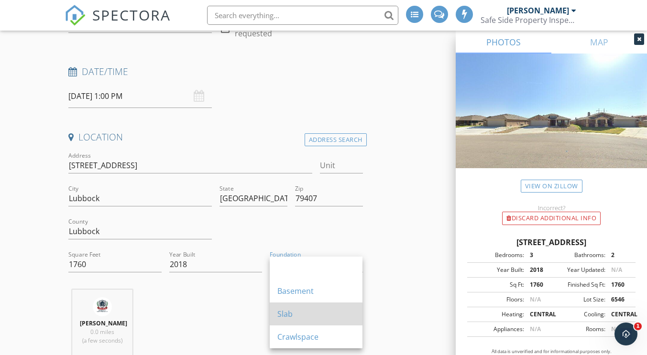
click at [291, 316] on div "Slab" at bounding box center [316, 314] width 78 height 11
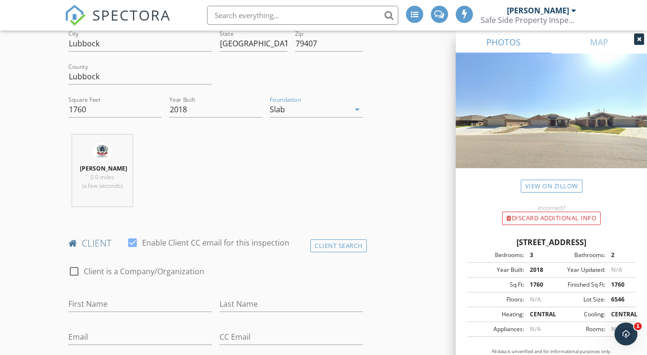
scroll to position [286, 0]
click at [111, 306] on input "First Name" at bounding box center [140, 304] width 144 height 16
type input "Christina"
type input "Parker"
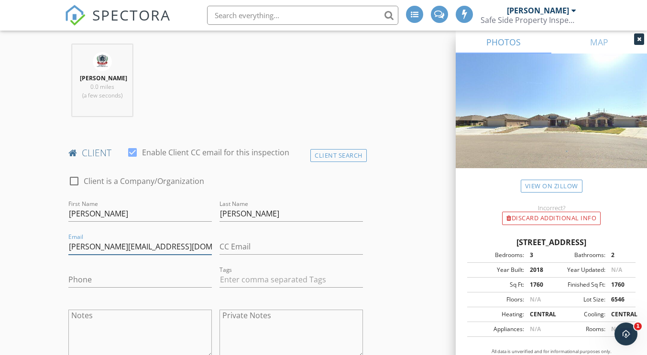
scroll to position [377, 0]
type input "christina.parkerc@gmail.com"
click at [87, 275] on input "Phone" at bounding box center [140, 280] width 144 height 16
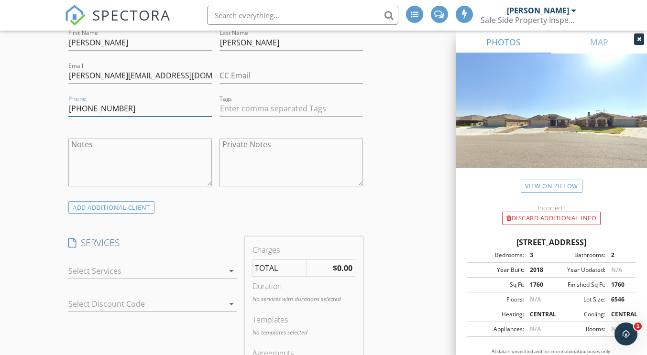
scroll to position [548, 0]
type input "806-494-1643"
click at [232, 273] on icon "arrow_drop_down" at bounding box center [231, 270] width 11 height 11
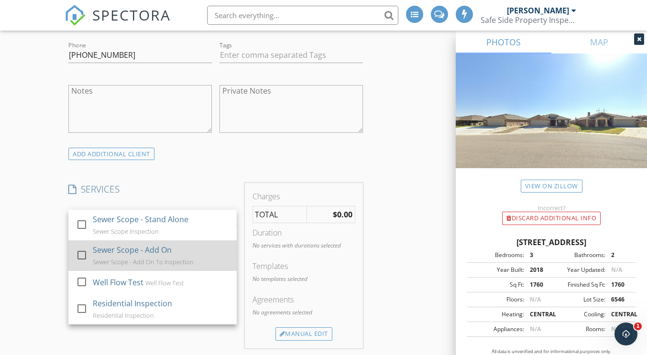
scroll to position [601, 0]
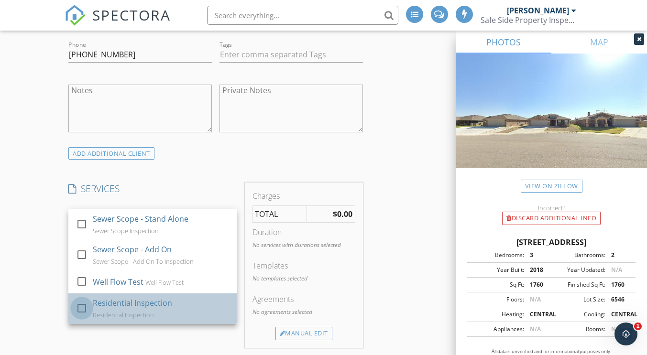
click at [85, 303] on div at bounding box center [82, 308] width 16 height 16
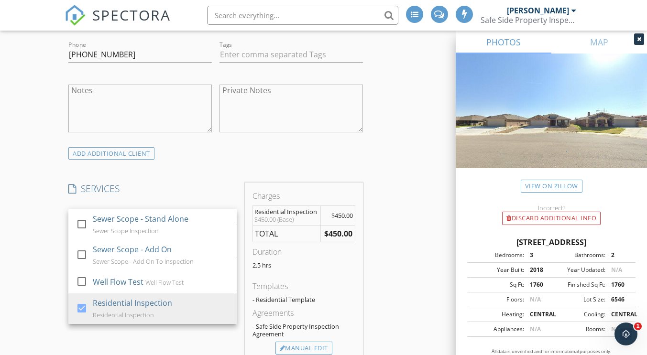
click at [35, 244] on div "New Inspection Click here to use the New Order Form INSPECTOR(S) check_box Jord…" at bounding box center [323, 344] width 647 height 1760
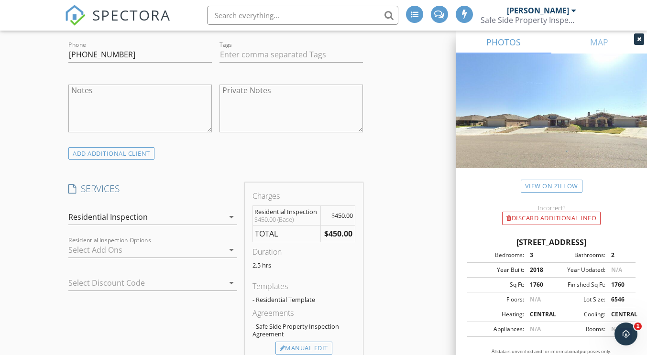
click at [230, 248] on icon "arrow_drop_down" at bounding box center [231, 249] width 11 height 11
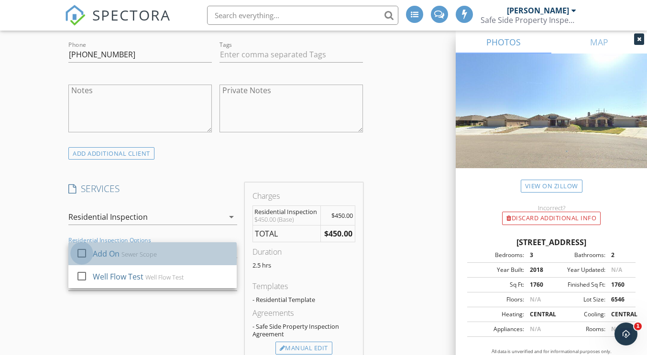
click at [80, 255] on div at bounding box center [82, 253] width 16 height 16
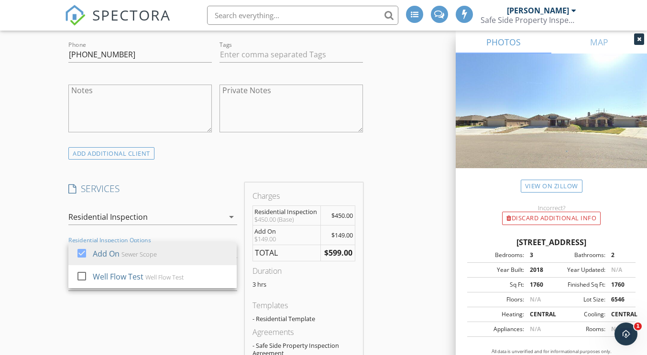
click at [47, 242] on div "New Inspection Click here to use the New Order Form INSPECTOR(S) check_box Jord…" at bounding box center [323, 353] width 647 height 1779
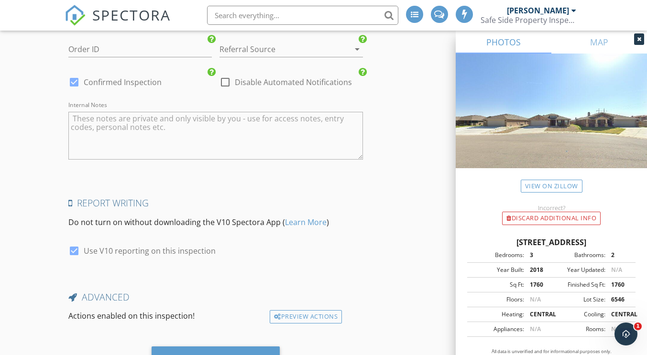
scroll to position [1489, 0]
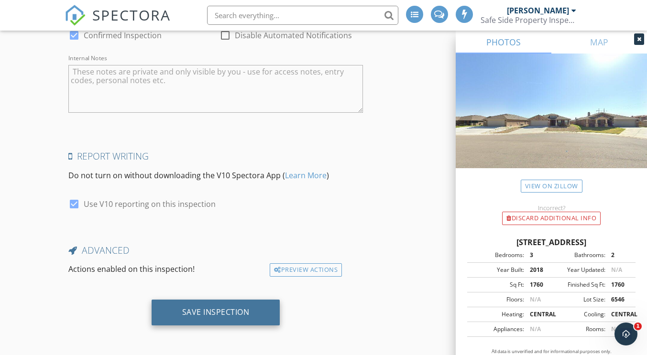
click at [179, 313] on div "Save Inspection" at bounding box center [216, 313] width 129 height 26
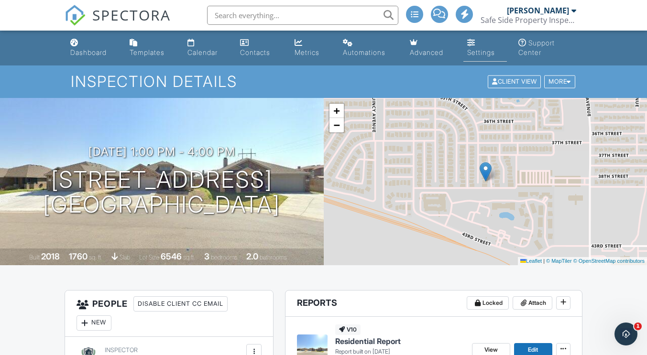
click at [471, 46] on div "Settings" at bounding box center [471, 43] width 8 height 8
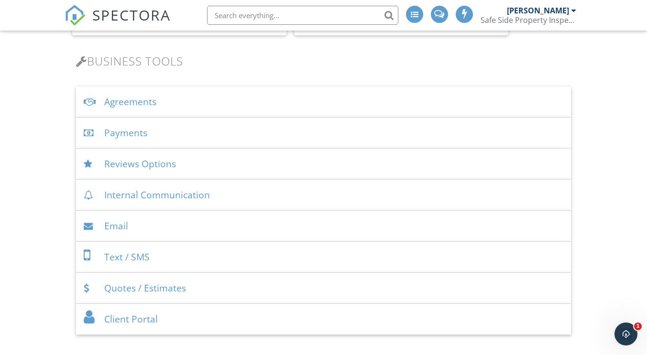
scroll to position [308, 0]
click at [129, 131] on div "Payments" at bounding box center [323, 132] width 495 height 31
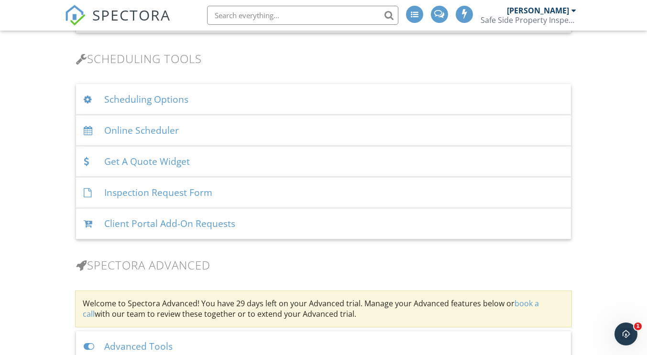
scroll to position [647, 0]
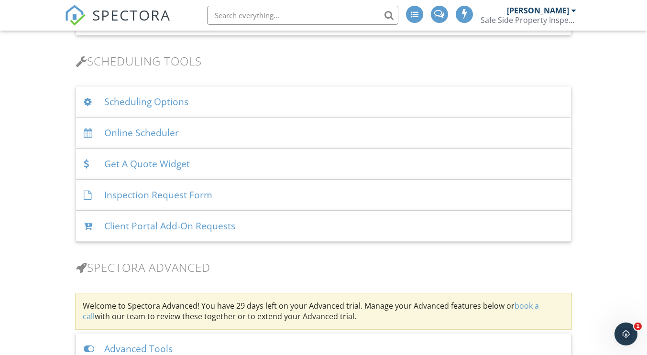
click at [129, 131] on div "Online Scheduler" at bounding box center [323, 133] width 495 height 31
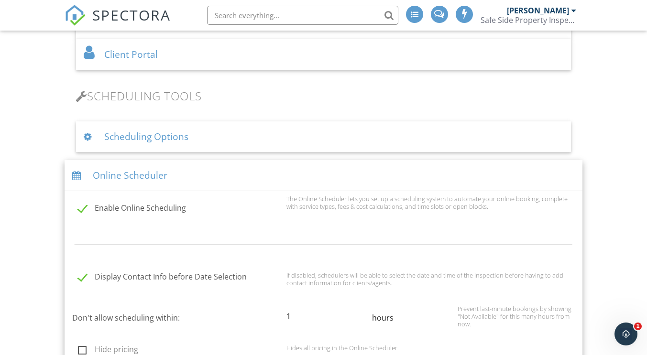
scroll to position [610, 0]
click at [153, 142] on div "Scheduling Options" at bounding box center [323, 138] width 495 height 31
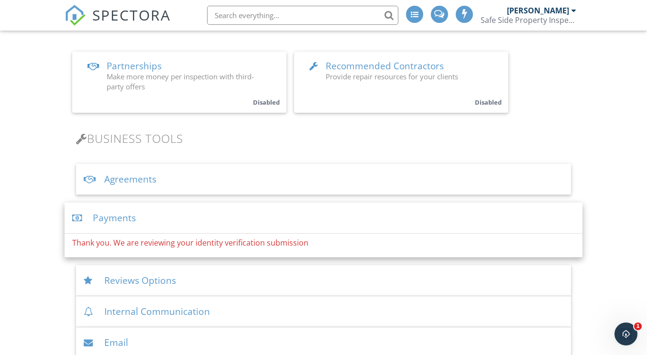
scroll to position [230, 0]
click at [625, 329] on icon "Open Intercom Messenger" at bounding box center [625, 333] width 16 height 16
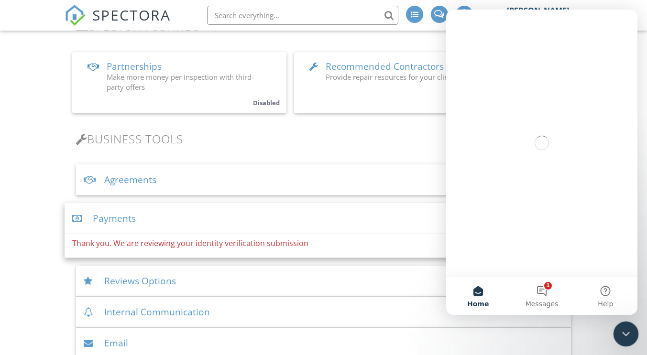
scroll to position [0, 0]
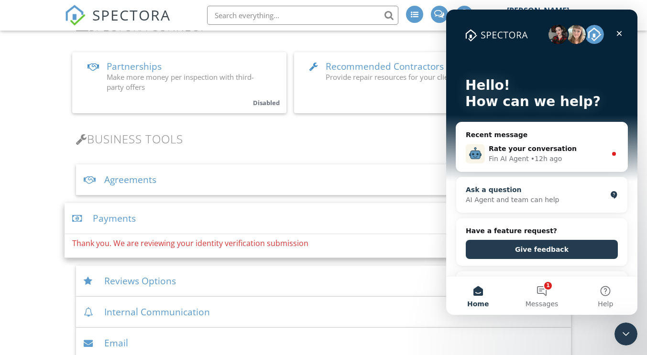
click at [489, 195] on div "AI Agent and team can help" at bounding box center [536, 200] width 141 height 10
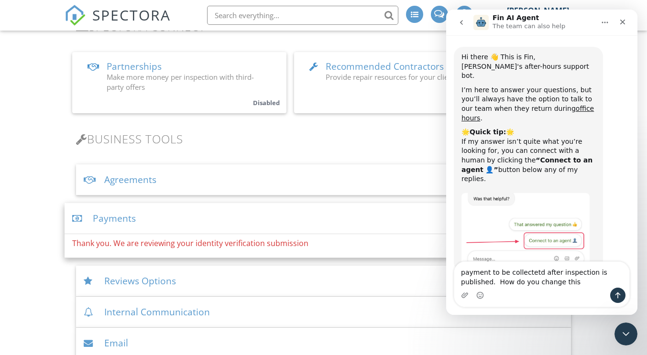
type textarea "payment to be collectetd after inspection is published. How do you change this?"
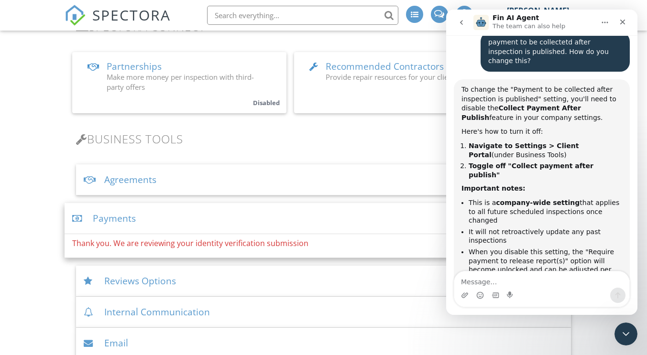
scroll to position [249, 0]
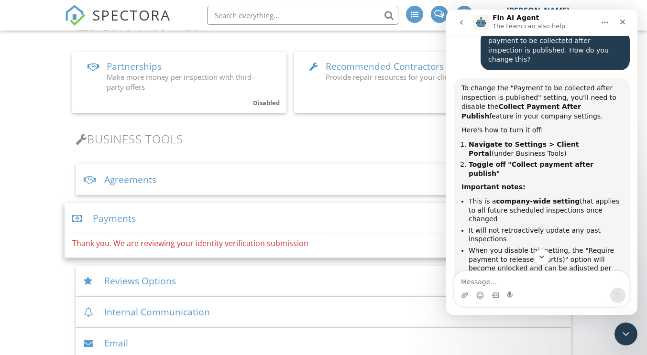
click at [541, 256] on icon "Scroll to bottom" at bounding box center [542, 257] width 5 height 3
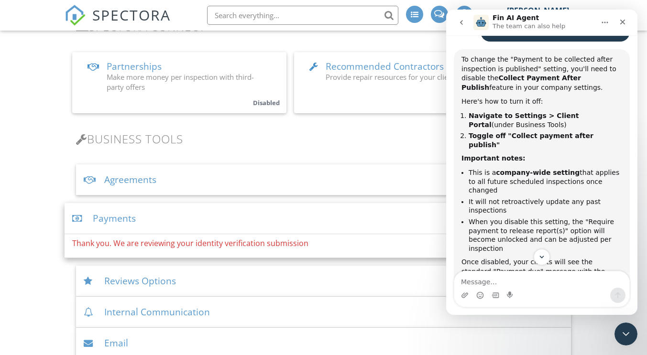
scroll to position [277, 0]
click at [359, 137] on h3 "Business Tools" at bounding box center [323, 139] width 495 height 13
click at [623, 26] on div "Close" at bounding box center [622, 21] width 17 height 17
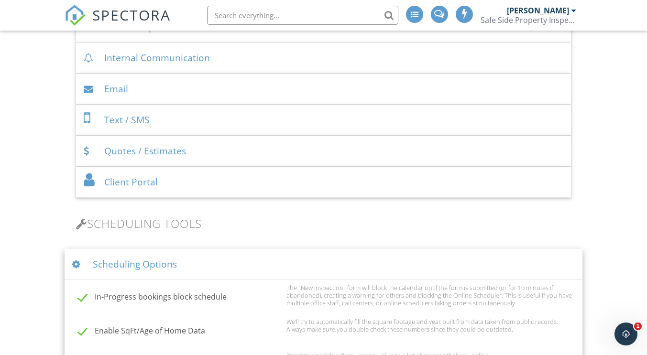
scroll to position [485, 0]
click at [138, 183] on div "Client Portal" at bounding box center [323, 181] width 495 height 31
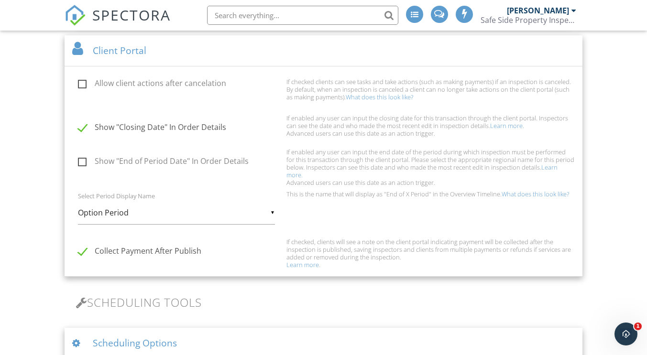
scroll to position [585, 0]
click at [82, 248] on label "Collect Payment After Publish" at bounding box center [179, 252] width 203 height 12
checkbox input "false"
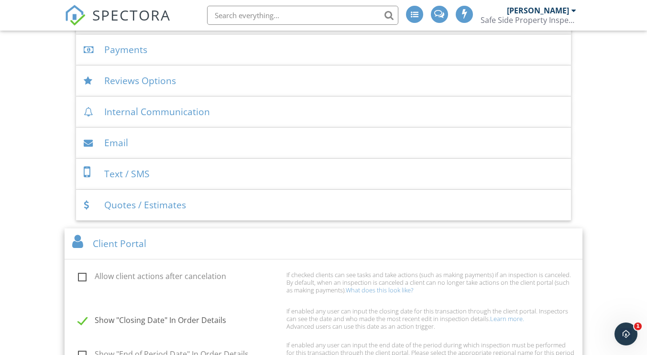
scroll to position [389, 0]
click at [129, 180] on div "Text / SMS" at bounding box center [323, 176] width 495 height 31
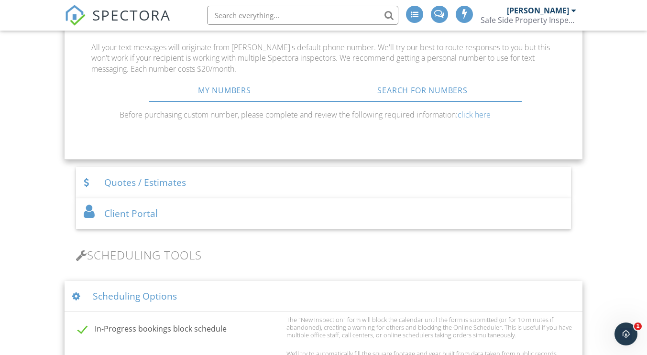
scroll to position [616, 0]
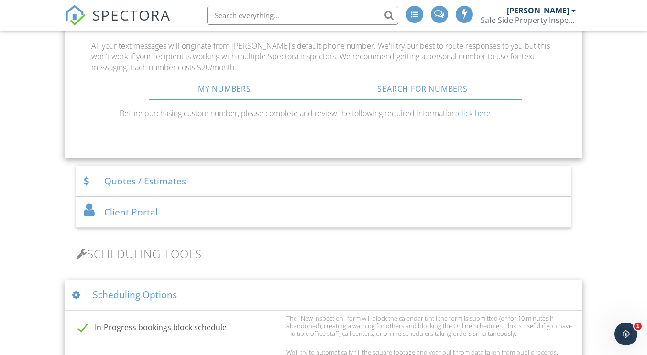
click at [124, 221] on div "Client Portal" at bounding box center [323, 212] width 495 height 31
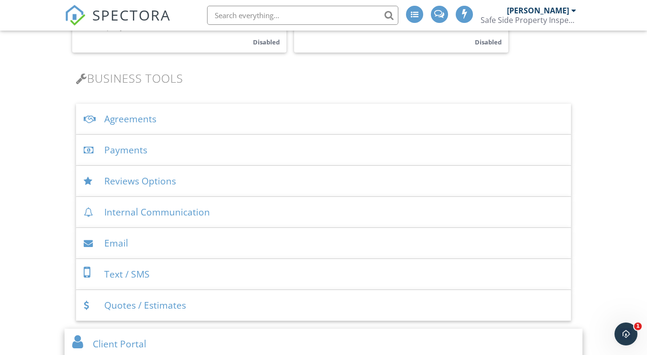
scroll to position [290, 0]
click at [117, 147] on div "Payments" at bounding box center [323, 150] width 495 height 31
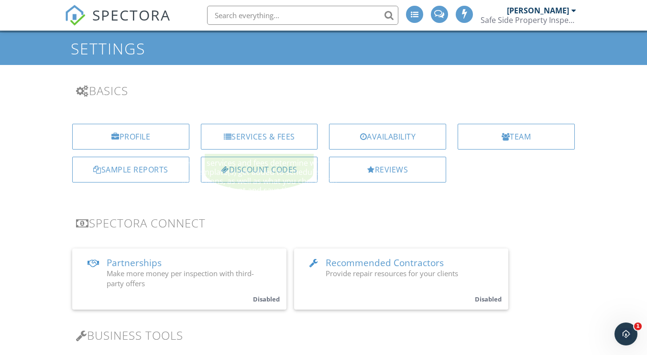
scroll to position [34, 0]
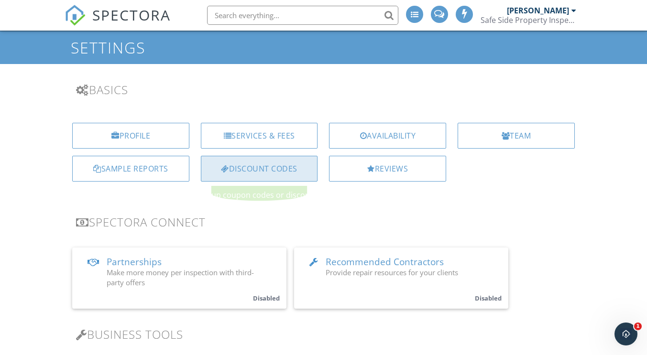
click at [255, 167] on div "Discount Codes" at bounding box center [259, 169] width 117 height 26
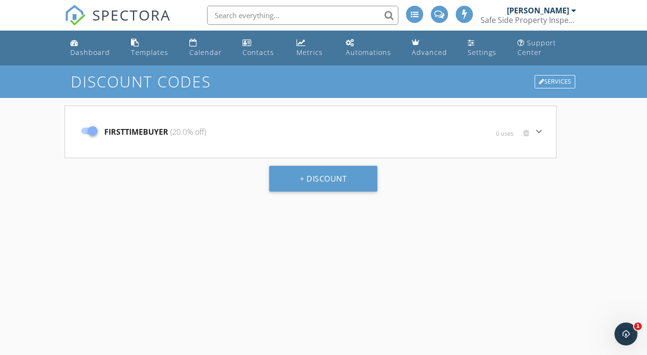
click at [542, 132] on icon "keyboard_arrow_down" at bounding box center [538, 131] width 11 height 11
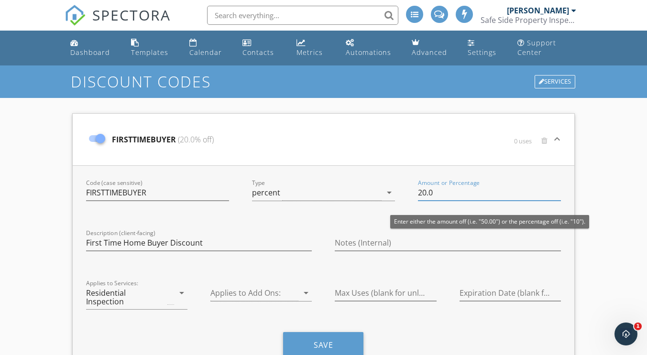
click at [425, 195] on input "20.0" at bounding box center [489, 193] width 143 height 16
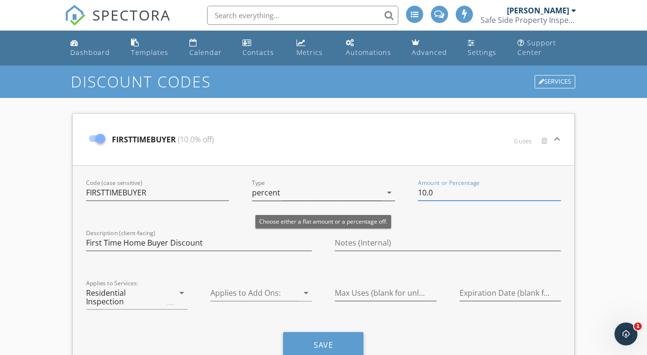
click at [387, 192] on icon "arrow_drop_down" at bounding box center [389, 192] width 11 height 11
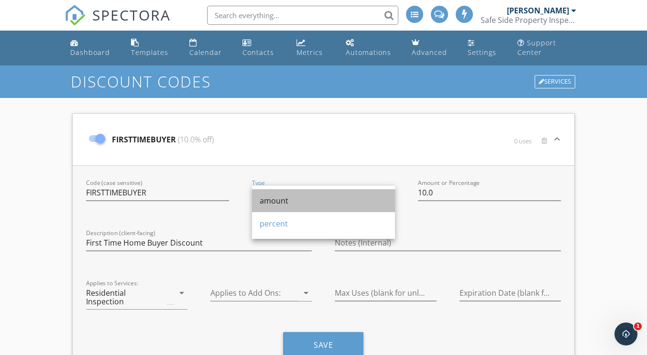
click at [288, 199] on div "amount" at bounding box center [324, 200] width 128 height 11
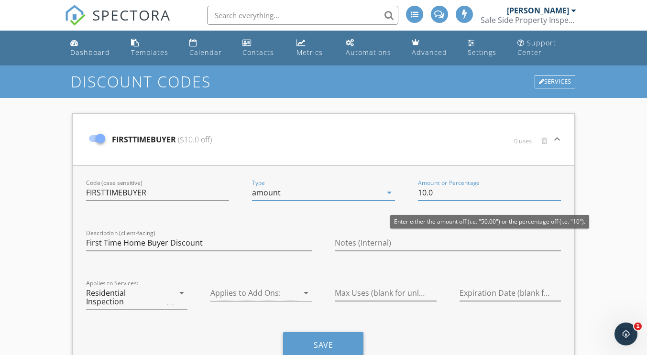
click at [435, 191] on input "10.0" at bounding box center [489, 193] width 143 height 16
type input "1"
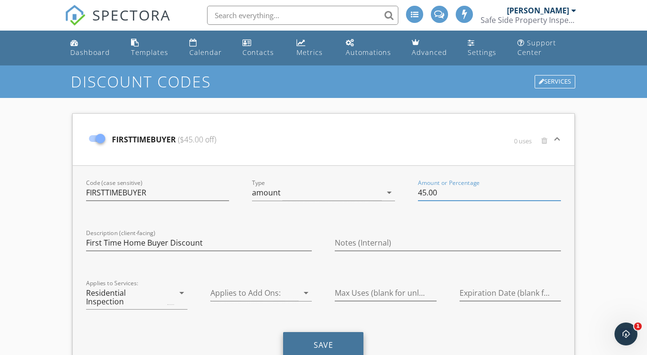
type input "45.00"
click at [340, 333] on button "Save" at bounding box center [323, 346] width 80 height 26
click at [79, 48] on div "Dashboard" at bounding box center [90, 52] width 40 height 9
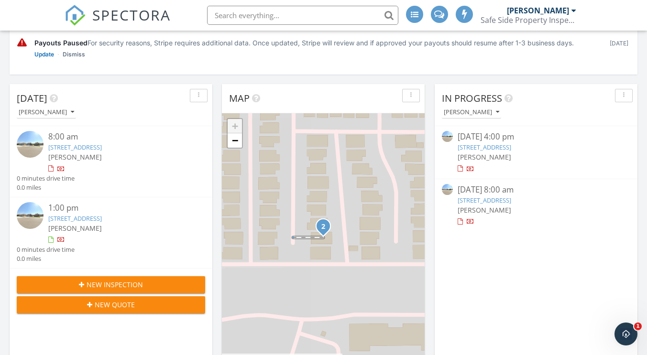
scroll to position [278, 0]
click at [126, 280] on span "New Inspection" at bounding box center [115, 284] width 56 height 10
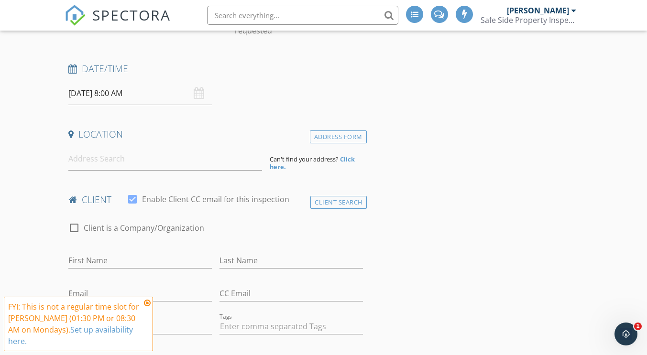
scroll to position [134, 0]
click at [90, 162] on input at bounding box center [165, 158] width 194 height 23
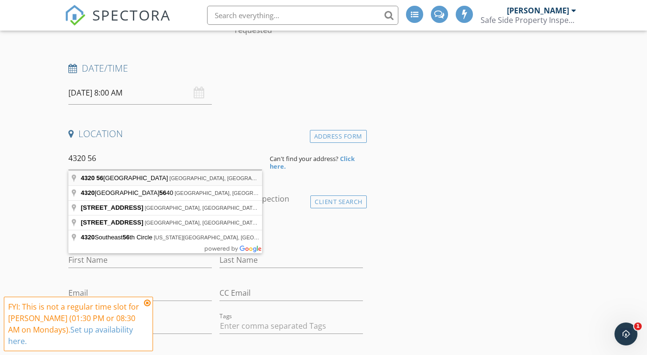
type input "[STREET_ADDRESS]"
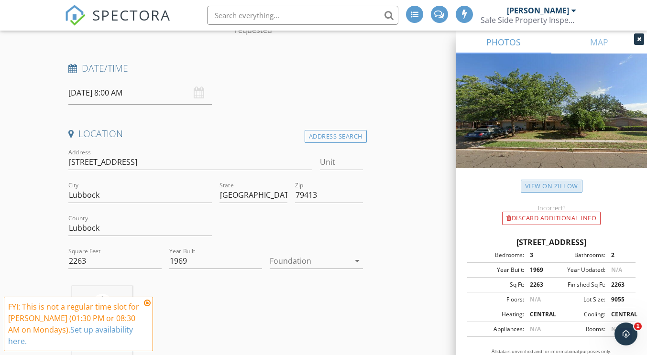
click at [546, 185] on link "View on Zillow" at bounding box center [552, 186] width 62 height 13
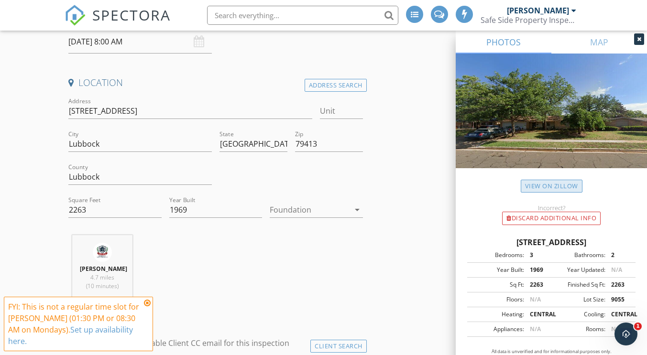
scroll to position [186, 0]
click at [354, 211] on icon "arrow_drop_down" at bounding box center [357, 209] width 11 height 11
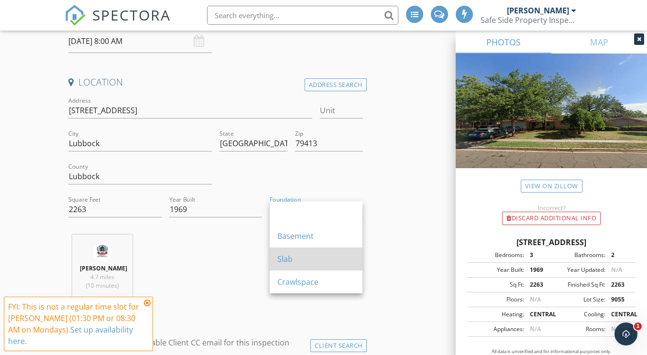
click at [304, 258] on div "Slab" at bounding box center [316, 259] width 78 height 11
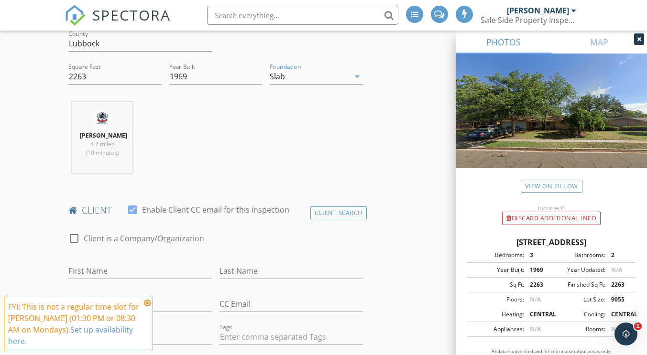
scroll to position [319, 0]
click at [136, 271] on input "First Name" at bounding box center [140, 271] width 144 height 16
type input "Kaysen"
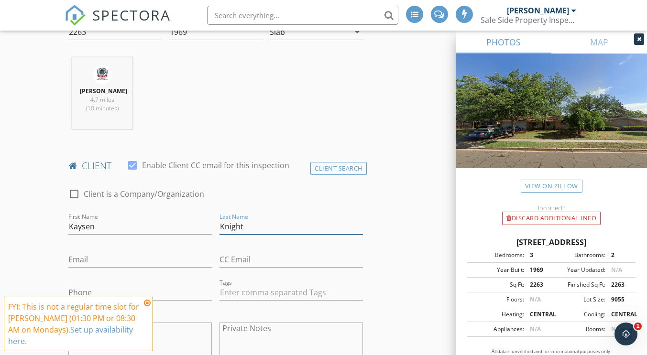
scroll to position [366, 0]
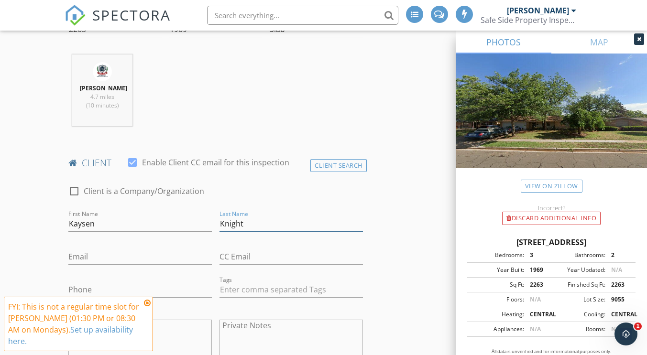
type input "Knight"
click at [112, 263] on input "Email" at bounding box center [140, 257] width 144 height 16
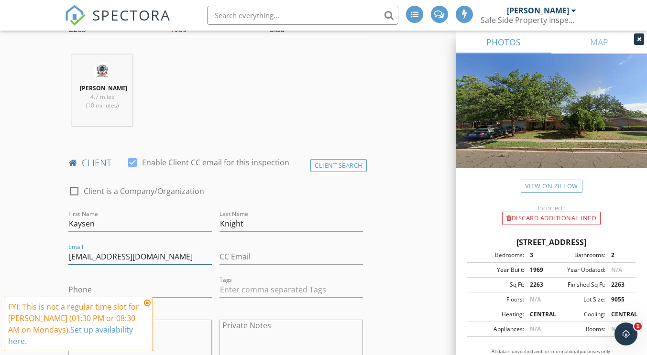
type input "kaysen41@gmail.com"
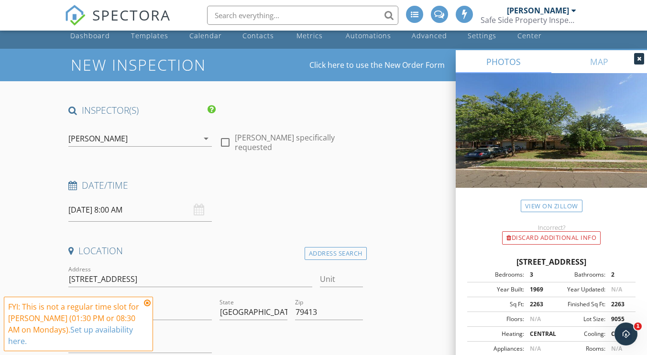
scroll to position [15, 0]
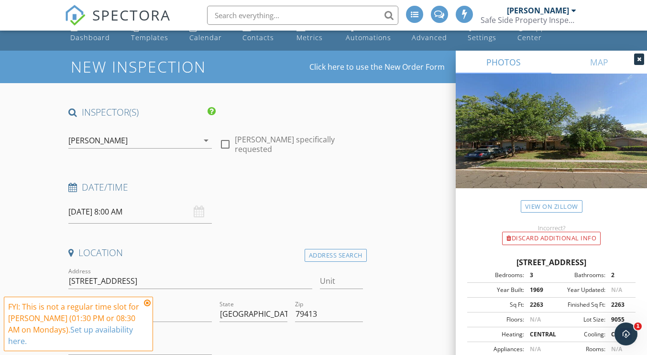
type input "575-825-0906"
click at [115, 211] on input "09/29/2025 8:00 AM" at bounding box center [140, 211] width 144 height 23
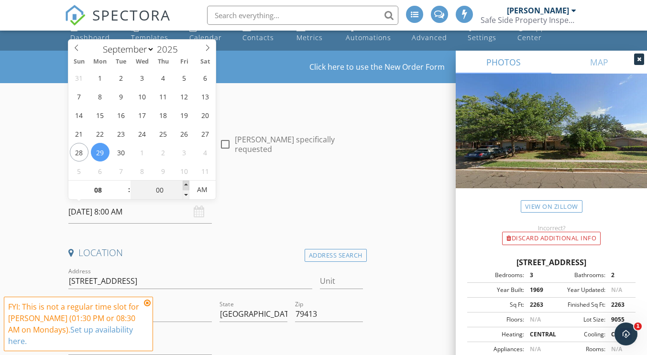
type input "05"
type input "09/29/2025 8:05 AM"
click at [185, 185] on span at bounding box center [186, 186] width 7 height 10
type input "10"
type input "09/29/2025 8:10 AM"
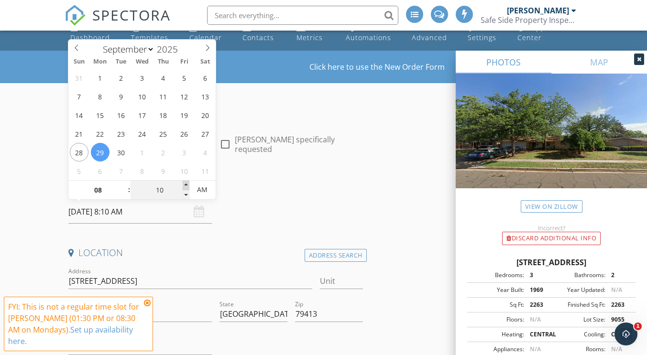
click at [185, 185] on span at bounding box center [186, 186] width 7 height 10
type input "15"
type input "09/29/2025 8:15 AM"
click at [185, 185] on span at bounding box center [186, 186] width 7 height 10
type input "20"
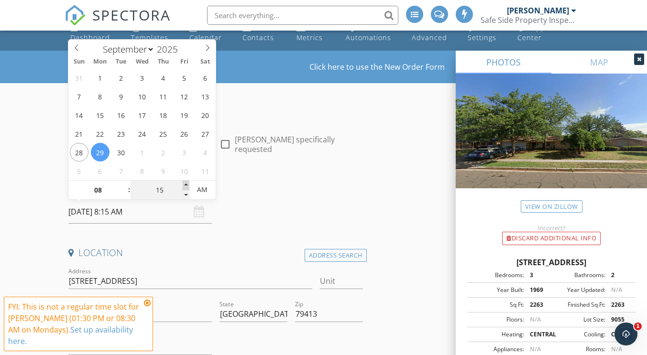
type input "09/29/2025 8:20 AM"
click at [185, 185] on span at bounding box center [186, 186] width 7 height 10
type input "25"
type input "09/29/2025 8:25 AM"
click at [185, 185] on span at bounding box center [186, 186] width 7 height 10
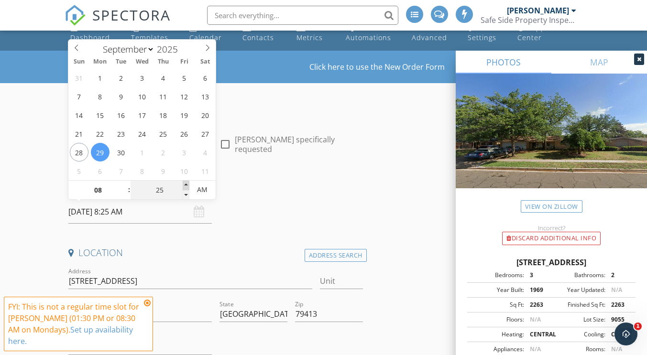
type input "30"
type input "09/29/2025 8:30 AM"
click at [185, 185] on span at bounding box center [186, 186] width 7 height 10
click at [255, 190] on h4 "Date/Time" at bounding box center [215, 187] width 294 height 12
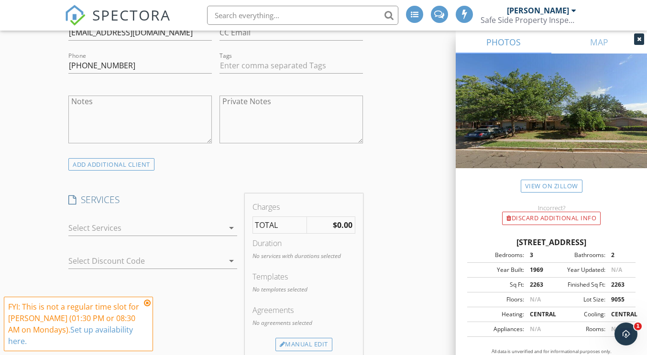
scroll to position [593, 0]
click at [228, 224] on icon "arrow_drop_down" at bounding box center [231, 225] width 11 height 11
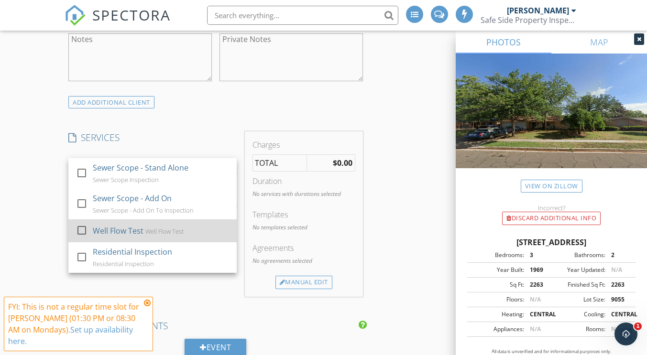
scroll to position [653, 0]
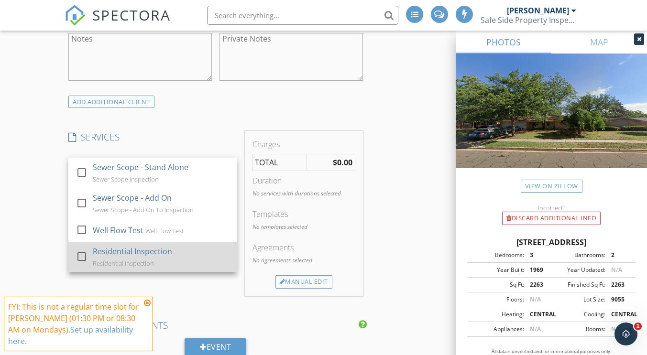
click at [81, 254] on div at bounding box center [82, 257] width 16 height 16
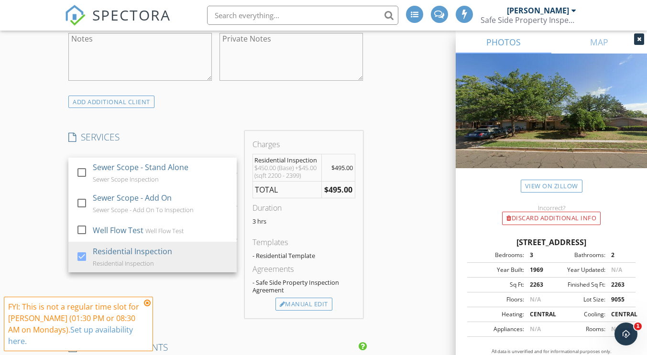
click at [37, 194] on div "New Inspection Click here to use the New Order Form INSPECTOR(S) check_box Jord…" at bounding box center [323, 296] width 647 height 1768
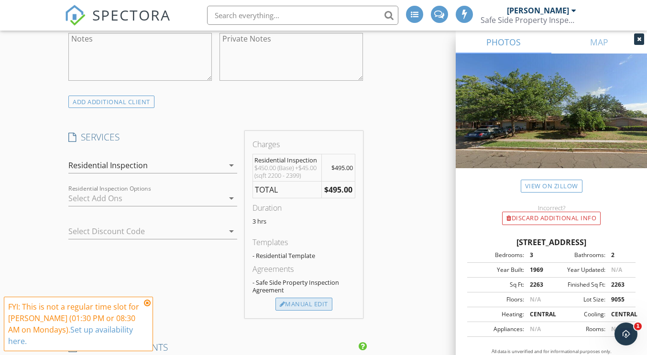
click at [297, 303] on div "Manual Edit" at bounding box center [304, 304] width 57 height 13
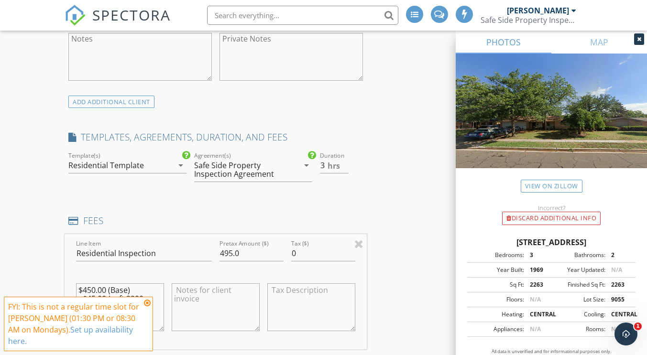
scroll to position [700, 0]
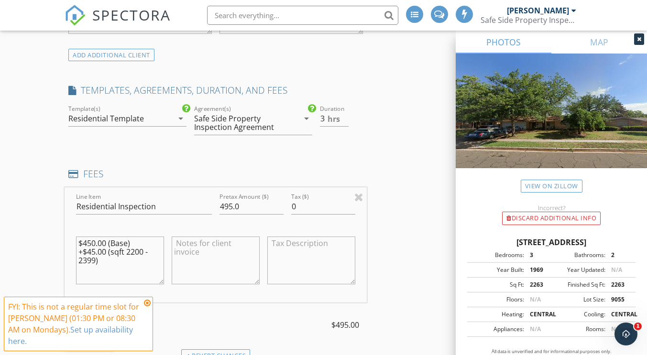
click at [92, 253] on textarea "$450.00 (Base) +$45.00 (sqft 2200 - 2399)" at bounding box center [120, 261] width 88 height 48
type textarea "$450.00 (Base) +$15.00 (sqft 2200 - 2399)"
click at [230, 206] on input "495.0" at bounding box center [252, 207] width 64 height 16
type input "465.0"
click at [279, 158] on div "INSPECTOR(S) check_box Jordan Parker PRIMARY Jordan Parker arrow_drop_down chec…" at bounding box center [216, 283] width 302 height 1725
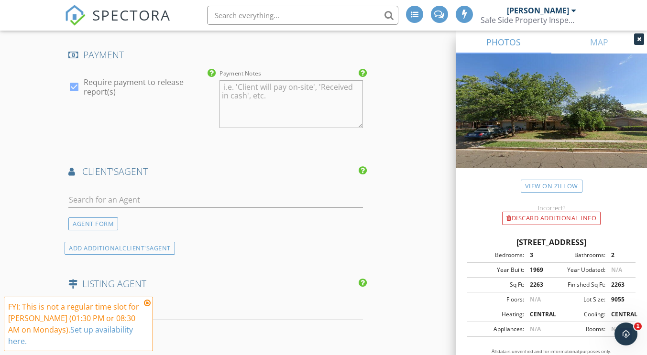
scroll to position [1104, 0]
click at [98, 223] on div "AGENT FORM" at bounding box center [93, 223] width 50 height 13
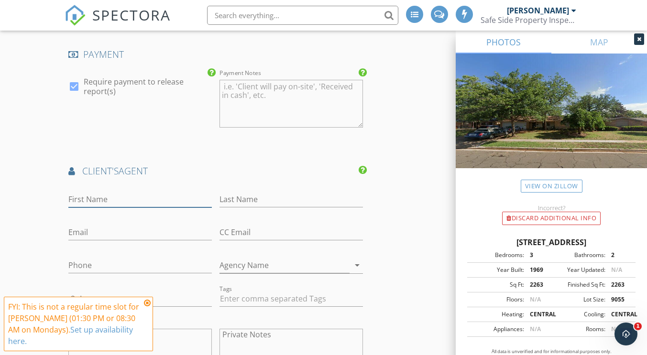
click at [95, 199] on input "First Name" at bounding box center [140, 200] width 144 height 16
type input "Leslie"
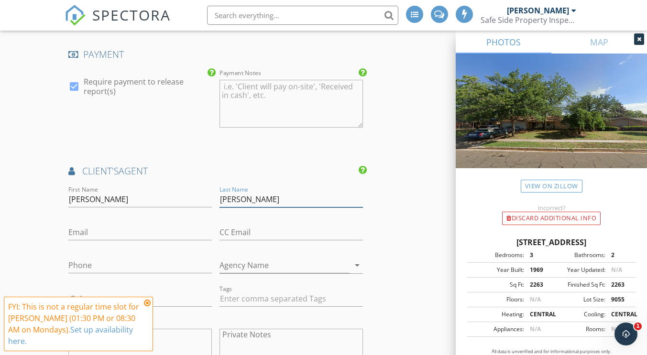
type input "Kleman"
click at [81, 233] on input "Email" at bounding box center [140, 233] width 144 height 16
paste input "leslie@lesliekleman.com"
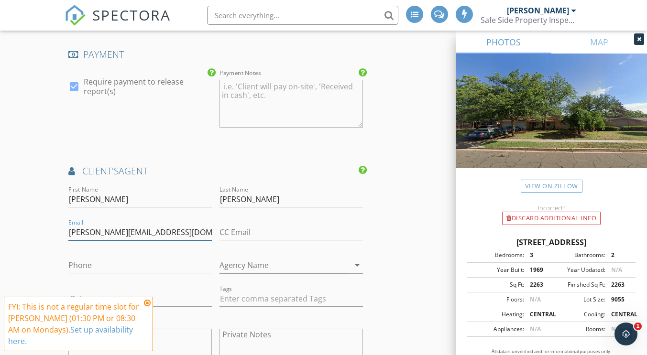
type input "leslie@lesliekleman.com"
click at [102, 265] on input "Phone" at bounding box center [140, 266] width 144 height 16
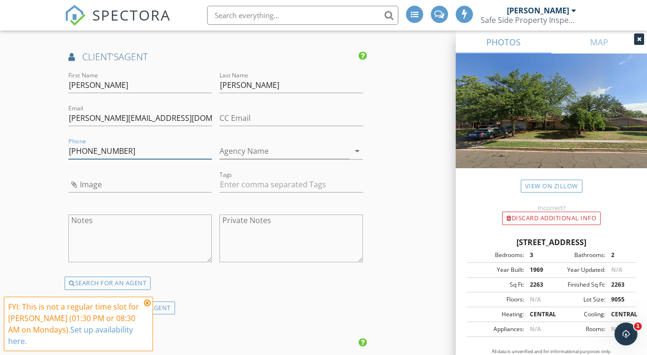
scroll to position [1241, 0]
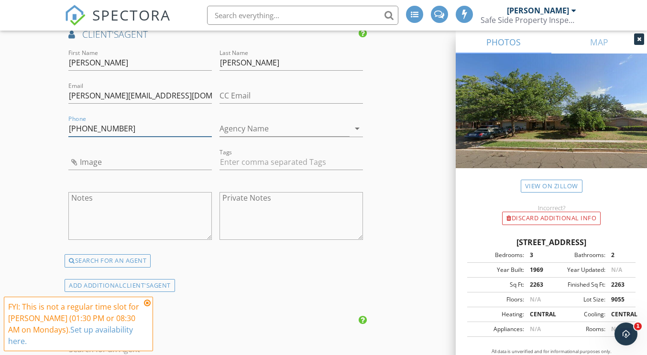
type input "806-268-1113"
click at [88, 160] on input "Image" at bounding box center [140, 163] width 144 height 16
type input "Resizer.jfif"
click at [280, 132] on input "Agency Name" at bounding box center [285, 129] width 130 height 16
type input "Keller Williams"
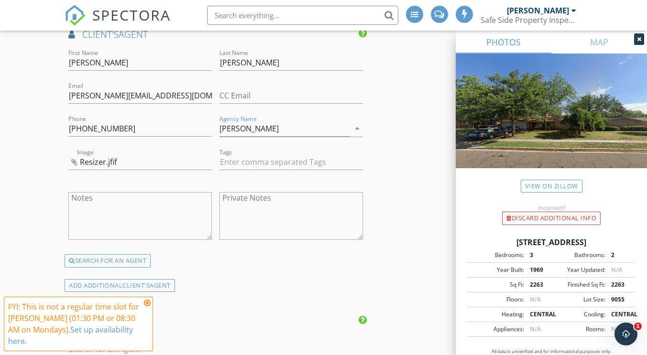
click at [251, 270] on div "First Name Leslie Last Name Kleman Email leslie@lesliekleman.com CC Email Phone…" at bounding box center [216, 169] width 302 height 245
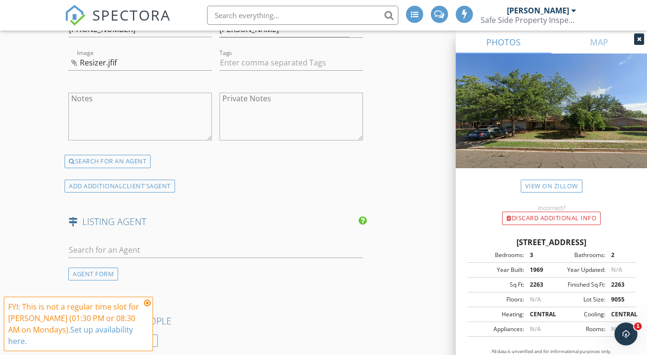
scroll to position [1391, 0]
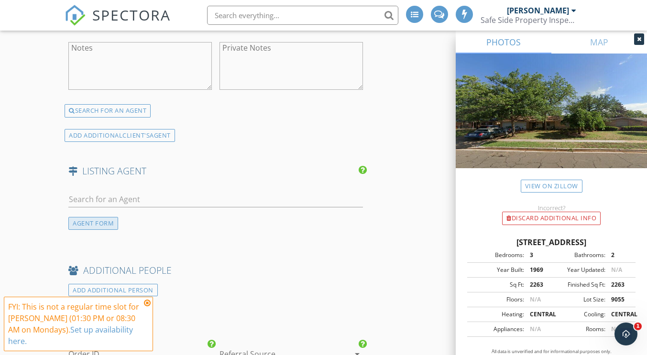
click at [105, 227] on div "AGENT FORM" at bounding box center [93, 223] width 50 height 13
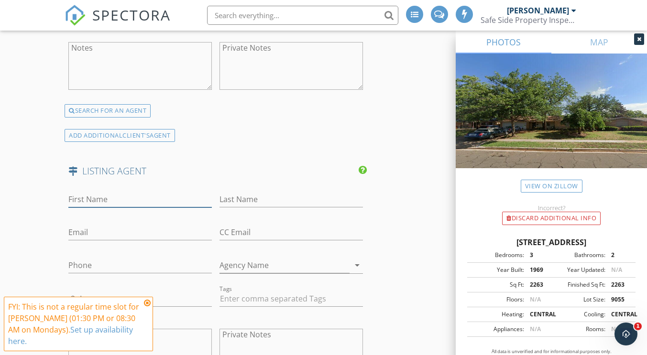
click at [82, 200] on input "First Name" at bounding box center [140, 200] width 144 height 16
paste input "Siairra"
type input "Siairra"
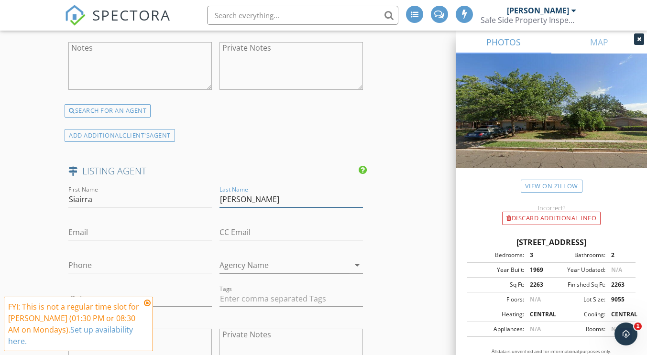
type input "Tharp"
click at [99, 232] on input "Email" at bounding box center [140, 233] width 144 height 16
paste input "soldbysiairra@gmail.com"
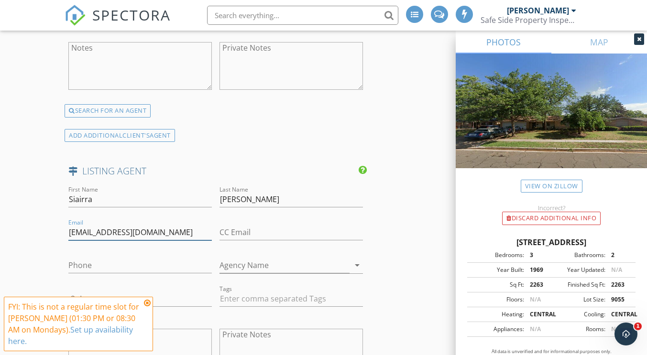
type input "soldbysiairra@gmail.com"
click at [89, 266] on input "Phone" at bounding box center [140, 266] width 144 height 16
paste input "806-773-4092"
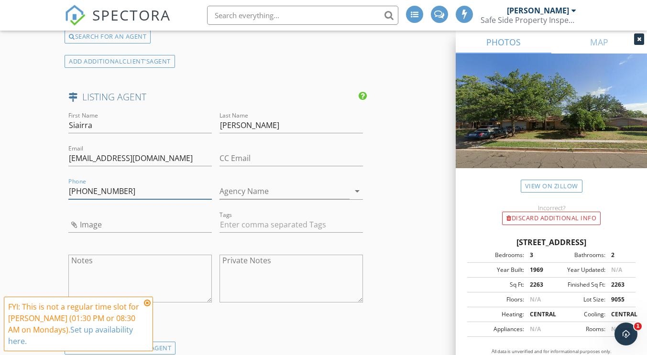
type input "806-773-4092"
click at [236, 194] on input "Agency Name" at bounding box center [285, 192] width 130 height 16
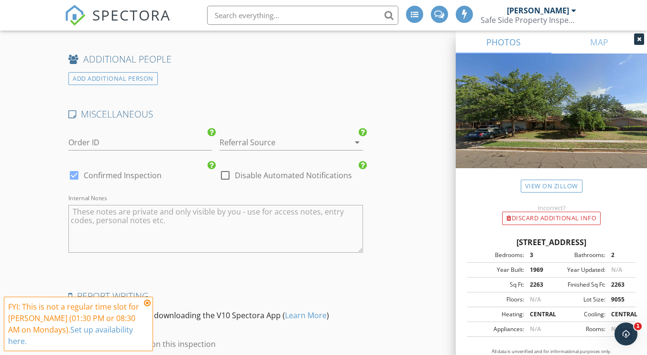
scroll to position [1791, 0]
type input "Southern Magnolia Real Estate"
click at [351, 143] on div "arrow_drop_down" at bounding box center [356, 141] width 13 height 11
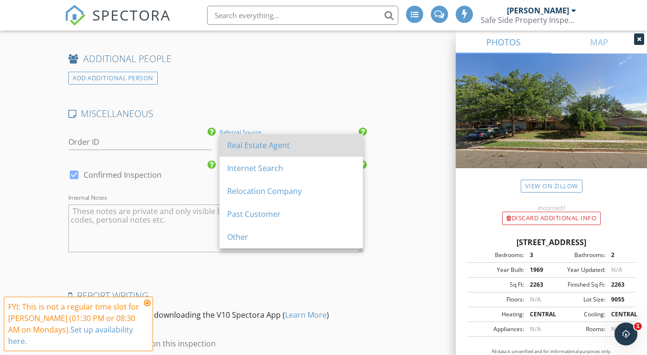
click at [255, 149] on div "Real Estate Agent" at bounding box center [291, 145] width 128 height 11
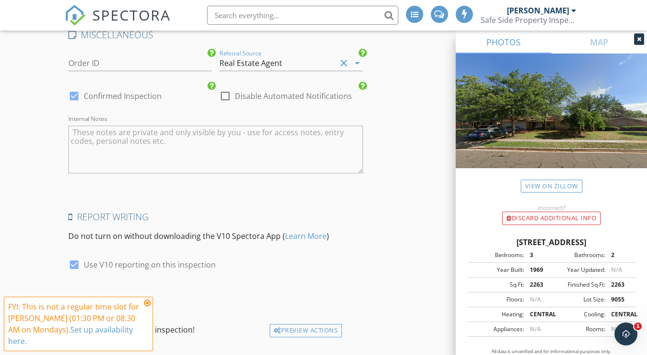
scroll to position [1930, 0]
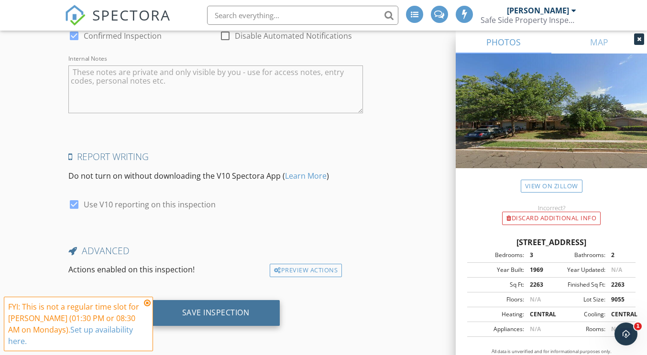
click at [216, 311] on div "Save Inspection" at bounding box center [215, 313] width 67 height 10
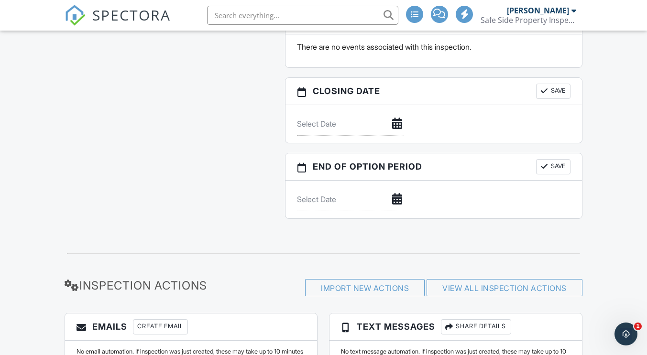
scroll to position [996, 0]
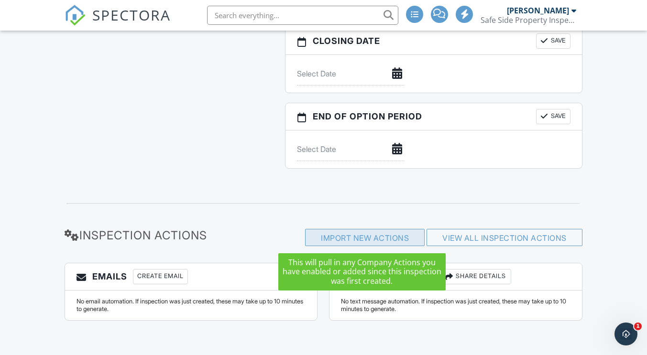
click at [332, 240] on div "Import New Actions" at bounding box center [365, 237] width 120 height 17
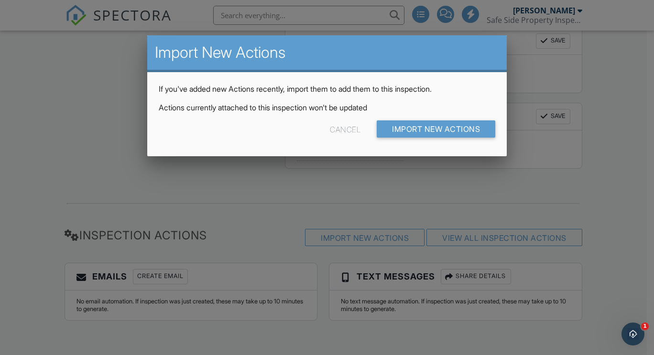
click at [447, 193] on div at bounding box center [327, 174] width 654 height 444
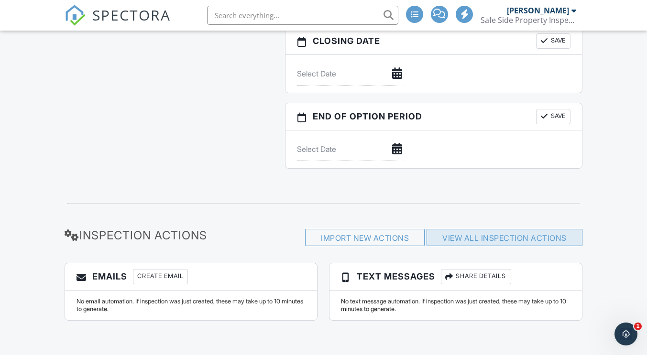
click at [467, 238] on link "View All Inspection Actions" at bounding box center [505, 238] width 124 height 10
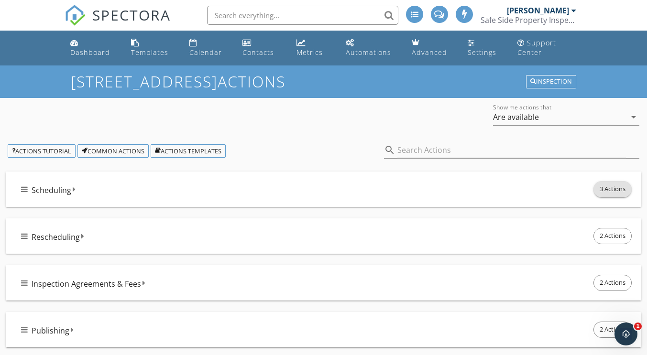
click at [602, 186] on span "3 Actions" at bounding box center [612, 189] width 37 height 15
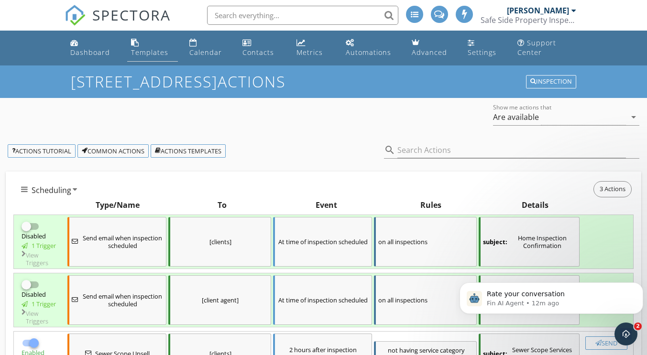
click at [135, 44] on div "Templates" at bounding box center [135, 43] width 8 height 8
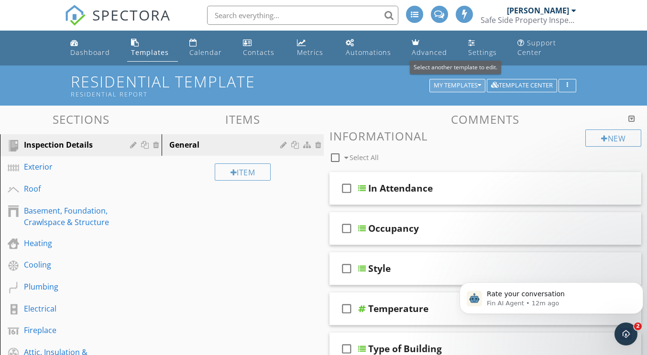
click at [470, 84] on div "My Templates" at bounding box center [457, 85] width 47 height 7
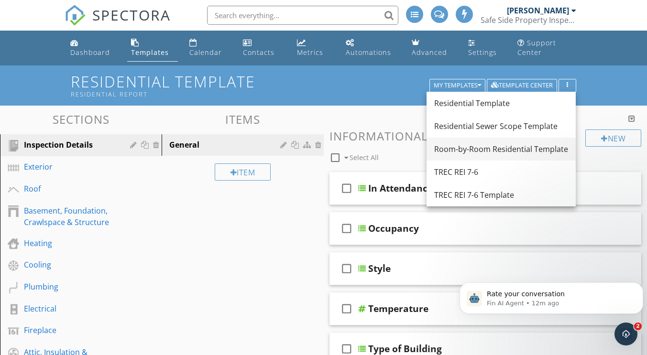
click at [466, 146] on div "Room-by-Room Residential Template" at bounding box center [501, 149] width 134 height 11
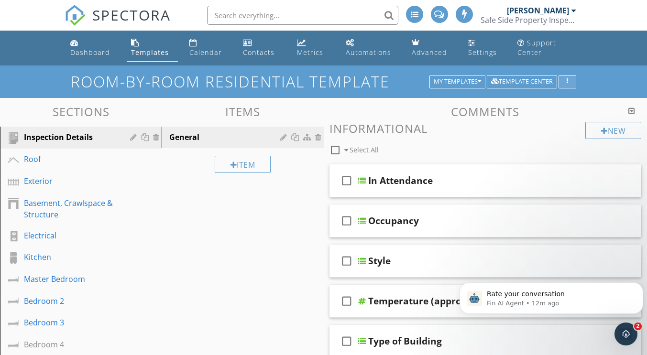
click at [569, 84] on div "button" at bounding box center [567, 81] width 9 height 7
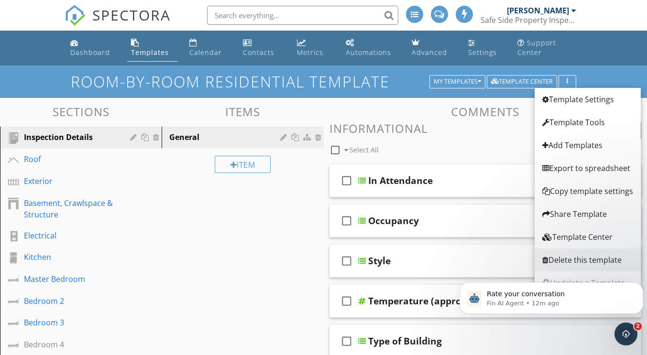
click at [571, 259] on div "Delete this template" at bounding box center [588, 260] width 91 height 11
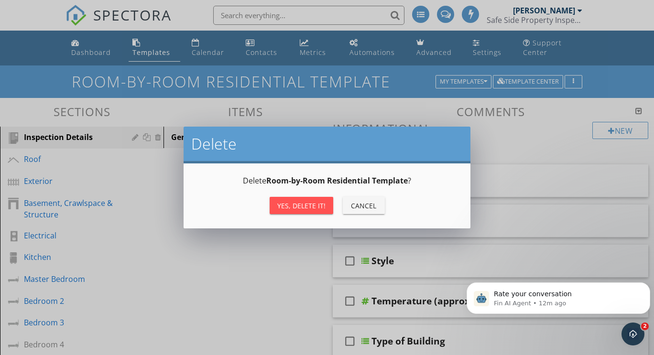
click at [287, 203] on div "Yes, Delete it!" at bounding box center [301, 206] width 48 height 10
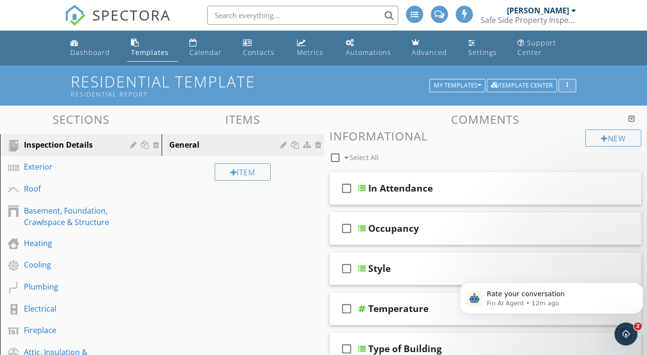
click at [571, 84] on div "button" at bounding box center [567, 85] width 9 height 7
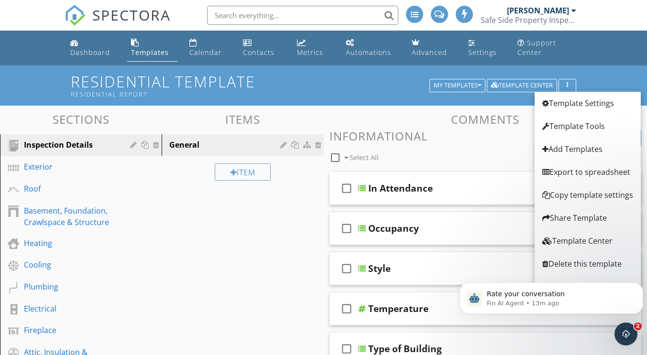
click at [556, 263] on html "Rate your conversation Fin AI Agent • 13m ago" at bounding box center [551, 296] width 191 height 67
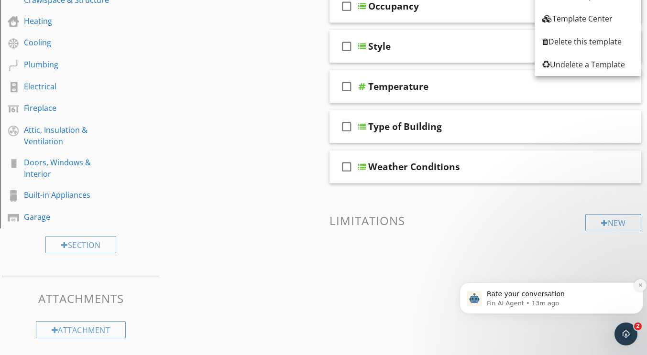
click at [638, 286] on icon "Dismiss notification" at bounding box center [640, 285] width 5 height 5
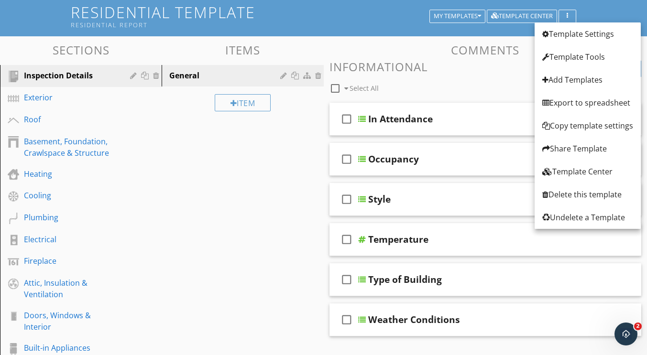
scroll to position [67, 0]
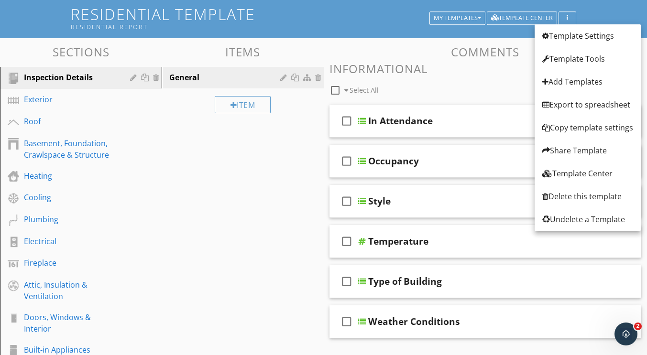
click at [565, 205] on link "Delete this template" at bounding box center [588, 196] width 106 height 23
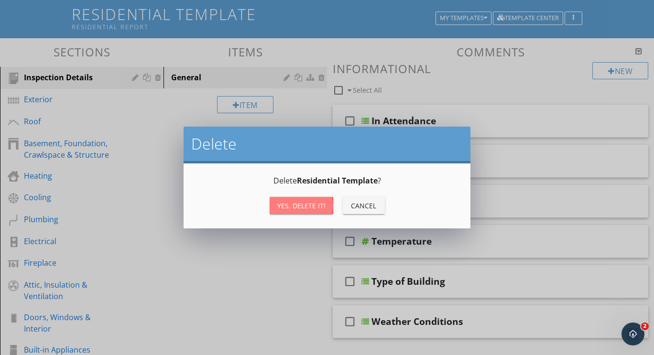
click at [319, 210] on div "Yes, Delete it!" at bounding box center [301, 206] width 48 height 10
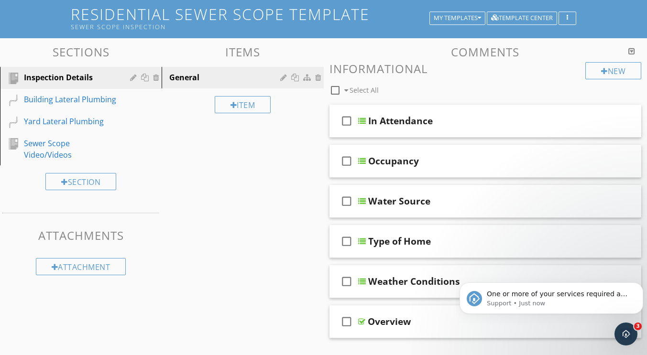
scroll to position [0, 0]
